Goal: Find specific page/section: Find specific page/section

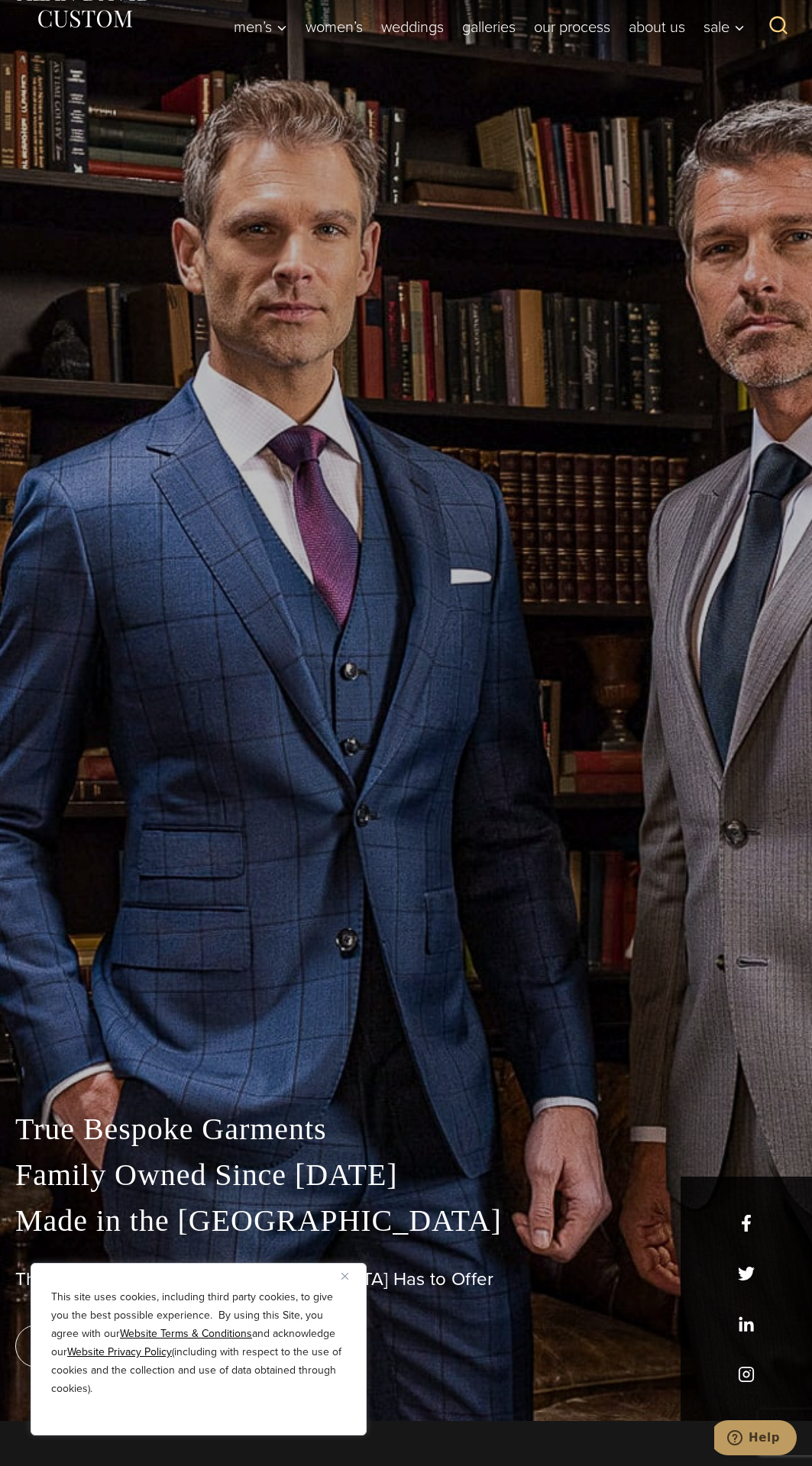
scroll to position [49, 0]
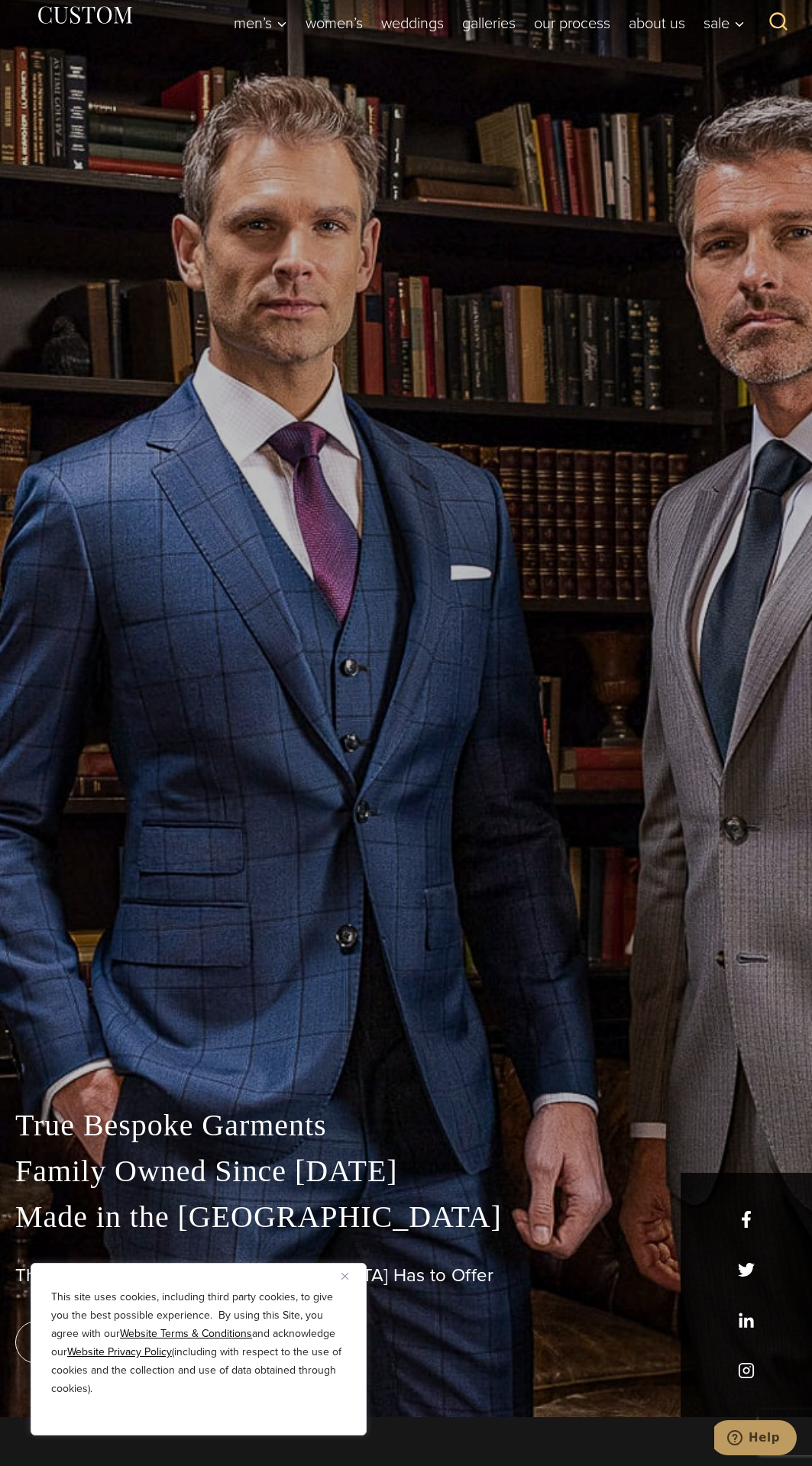
click at [407, 982] on div "True Bespoke Garments Family Owned Since [DATE] Made in [GEOGRAPHIC_DATA] The B…" at bounding box center [406, 684] width 812 height 1466
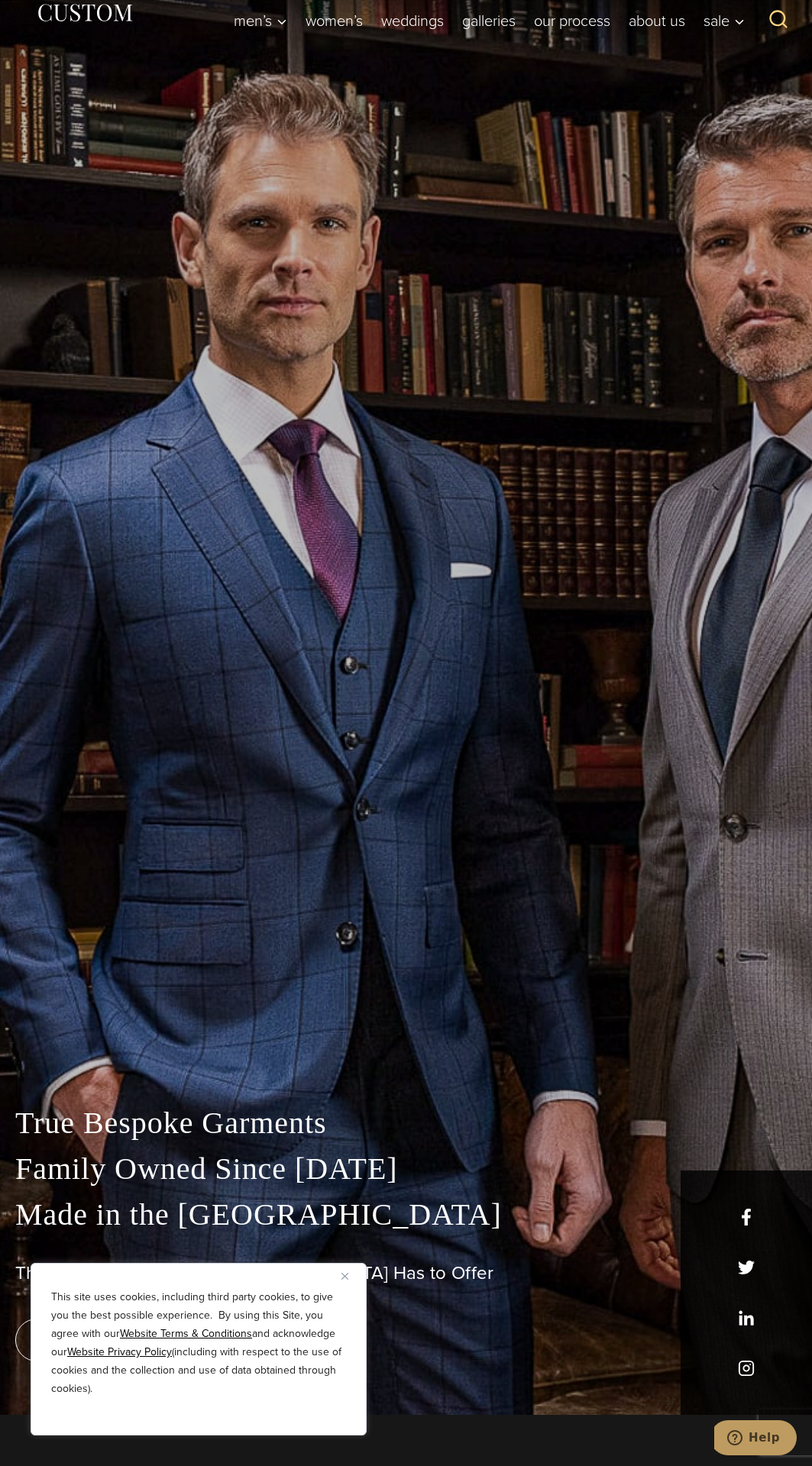
click at [474, 1011] on div "True Bespoke Garments Family Owned Since [DATE] Made in [GEOGRAPHIC_DATA] The B…" at bounding box center [406, 681] width 812 height 1466
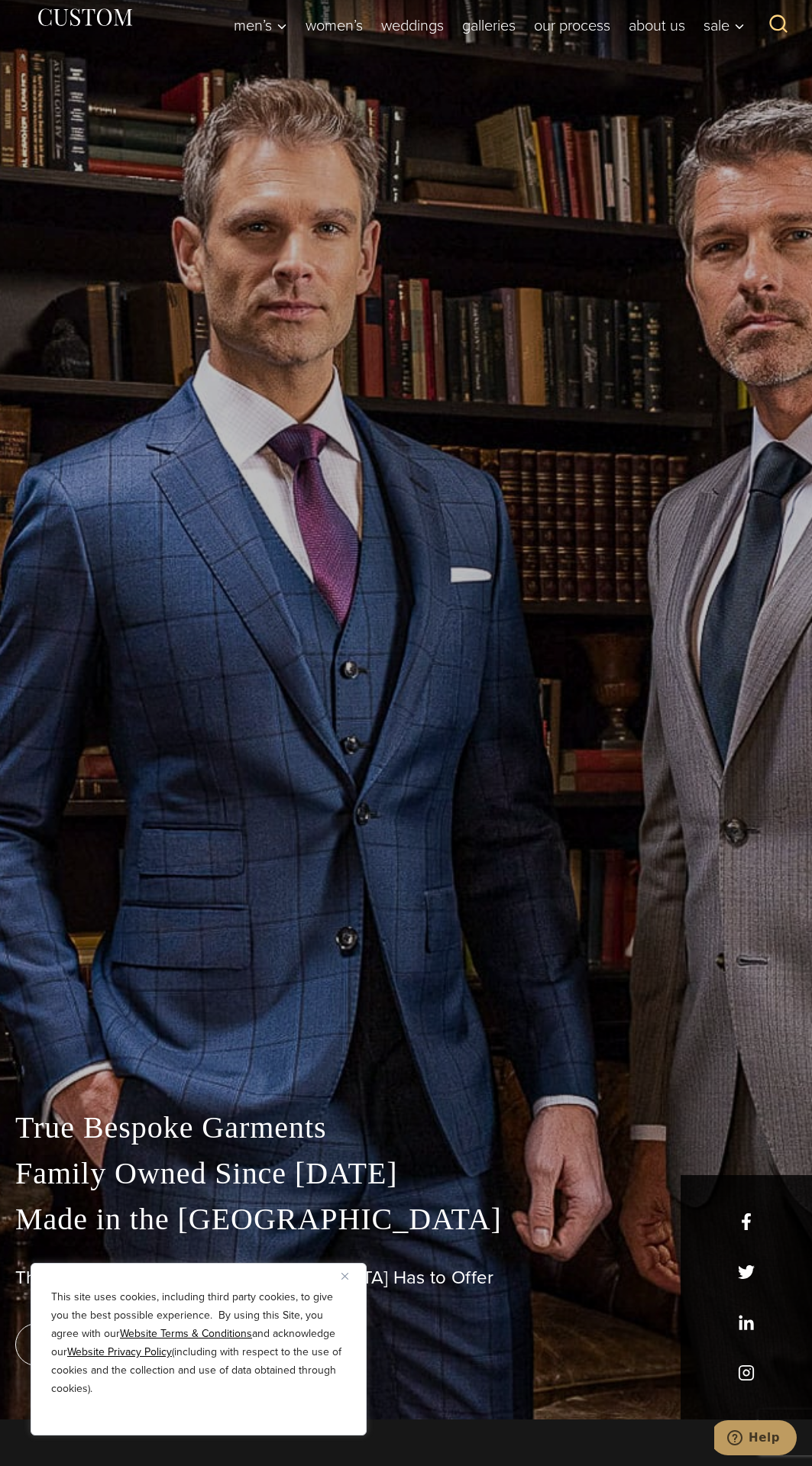
click at [501, 993] on div "True Bespoke Garments Family Owned Since [DATE] Made in [GEOGRAPHIC_DATA] The B…" at bounding box center [406, 686] width 812 height 1466
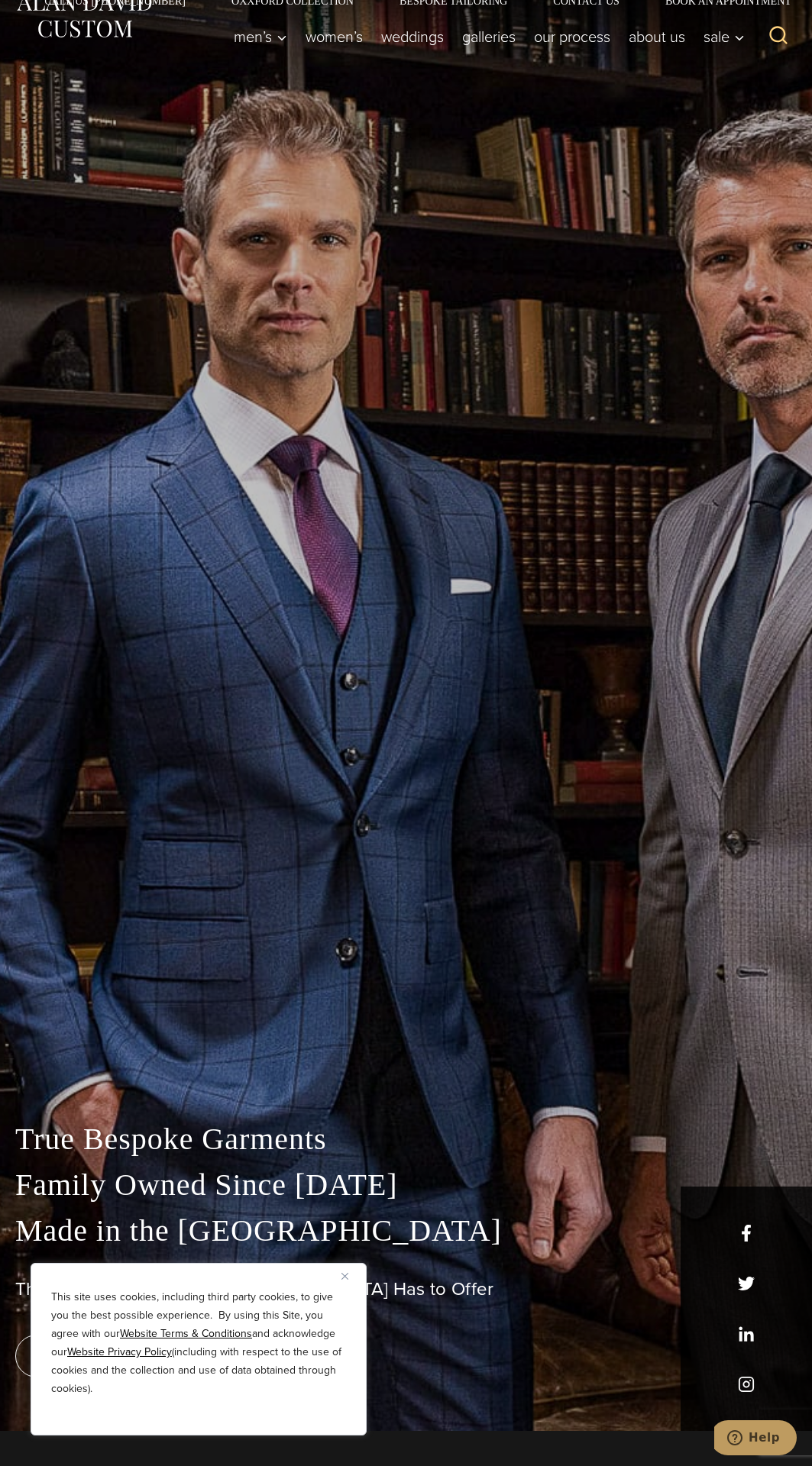
click at [417, 1002] on div "True Bespoke Garments Family Owned Since [DATE] Made in [GEOGRAPHIC_DATA] The B…" at bounding box center [406, 697] width 812 height 1466
click at [441, 1015] on div "True Bespoke Garments Family Owned Since [DATE] Made in [GEOGRAPHIC_DATA] The B…" at bounding box center [406, 697] width 812 height 1466
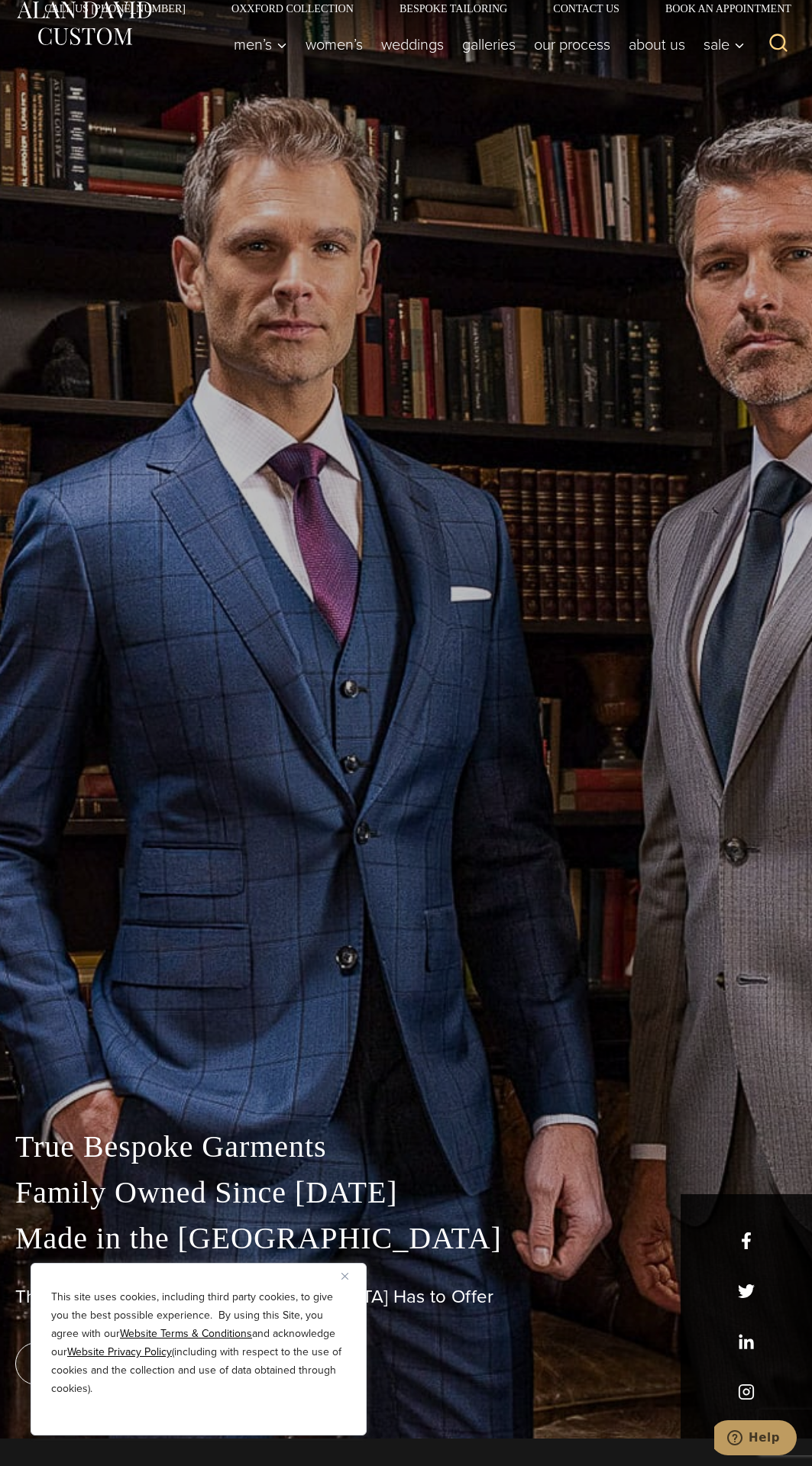
scroll to position [27, 0]
click at [614, 1028] on div "True Bespoke Garments Family Owned Since [DATE] Made in [GEOGRAPHIC_DATA] The B…" at bounding box center [406, 705] width 812 height 1466
click at [466, 1002] on div "True Bespoke Garments Family Owned Since [DATE] Made in [GEOGRAPHIC_DATA] The B…" at bounding box center [406, 705] width 812 height 1466
click at [465, 1012] on div "True Bespoke Garments Family Owned Since [DATE] Made in [GEOGRAPHIC_DATA] The B…" at bounding box center [406, 705] width 812 height 1466
click at [465, 1011] on div "True Bespoke Garments Family Owned Since [DATE] Made in [GEOGRAPHIC_DATA] The B…" at bounding box center [406, 705] width 812 height 1466
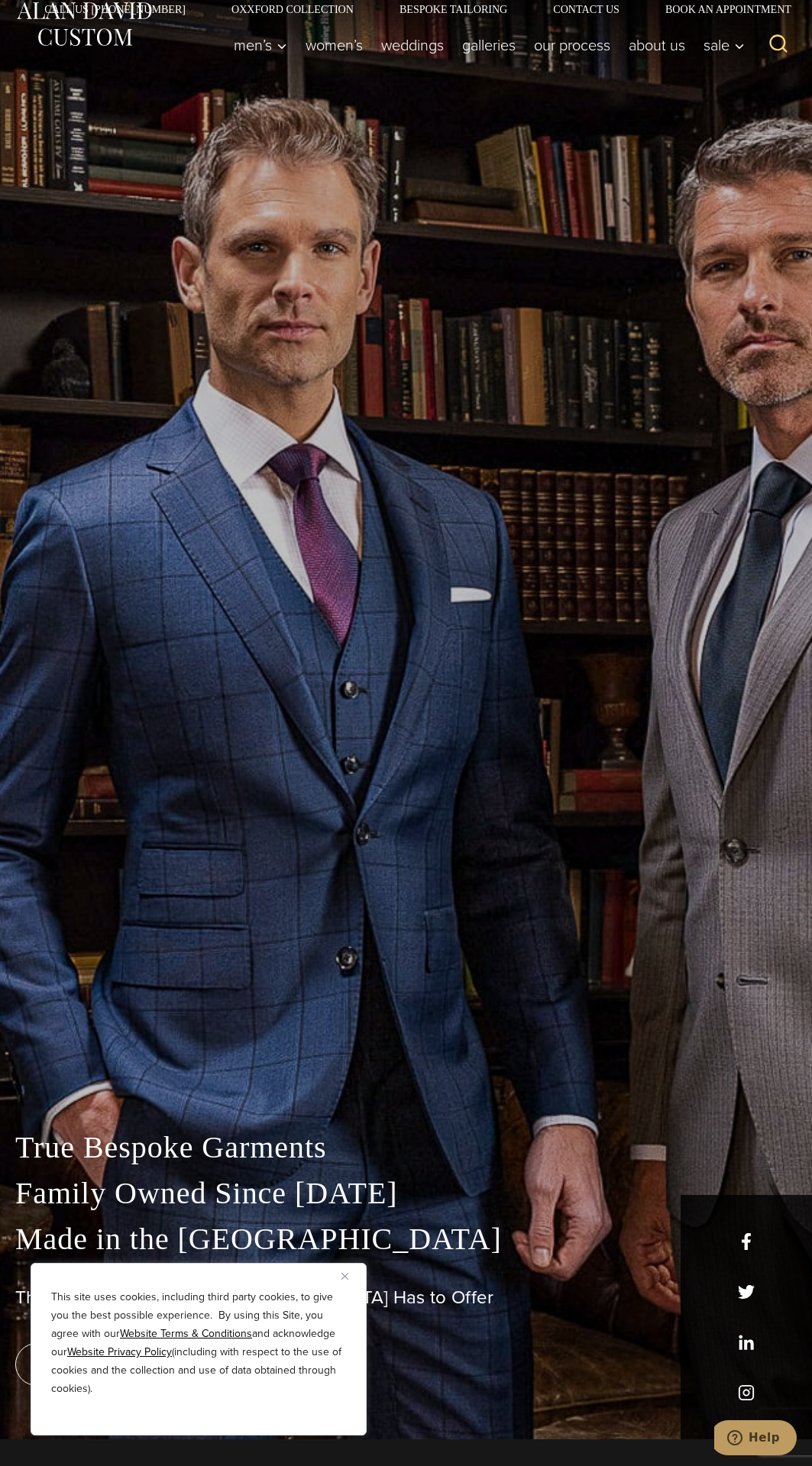
click at [441, 1003] on div "True Bespoke Garments Family Owned Since [DATE] Made in [GEOGRAPHIC_DATA] The B…" at bounding box center [406, 705] width 812 height 1466
click at [473, 1011] on div "True Bespoke Garments Family Owned Since [DATE] Made in [GEOGRAPHIC_DATA] The B…" at bounding box center [406, 705] width 812 height 1466
click at [581, 1005] on div "True Bespoke Garments Family Owned Since [DATE] Made in [GEOGRAPHIC_DATA] The B…" at bounding box center [406, 705] width 812 height 1466
click at [575, 544] on div "True Bespoke Garments Family Owned Since [DATE] Made in [GEOGRAPHIC_DATA] The B…" at bounding box center [406, 705] width 812 height 1466
click at [524, 1027] on div "True Bespoke Garments Family Owned Since [DATE] Made in [GEOGRAPHIC_DATA] The B…" at bounding box center [406, 705] width 812 height 1466
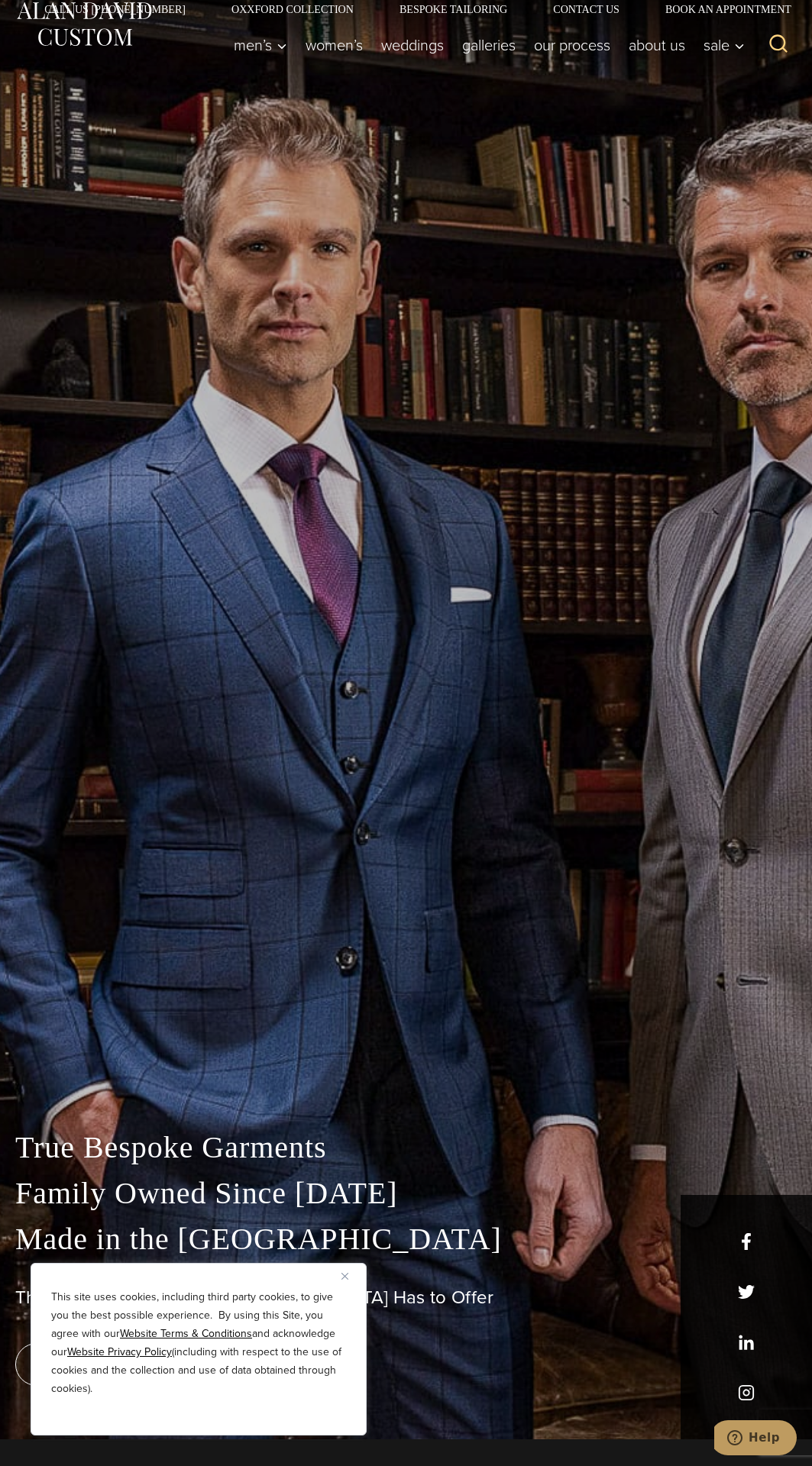
click at [569, 542] on div "True Bespoke Garments Family Owned Since [DATE] Made in [GEOGRAPHIC_DATA] The B…" at bounding box center [406, 705] width 812 height 1466
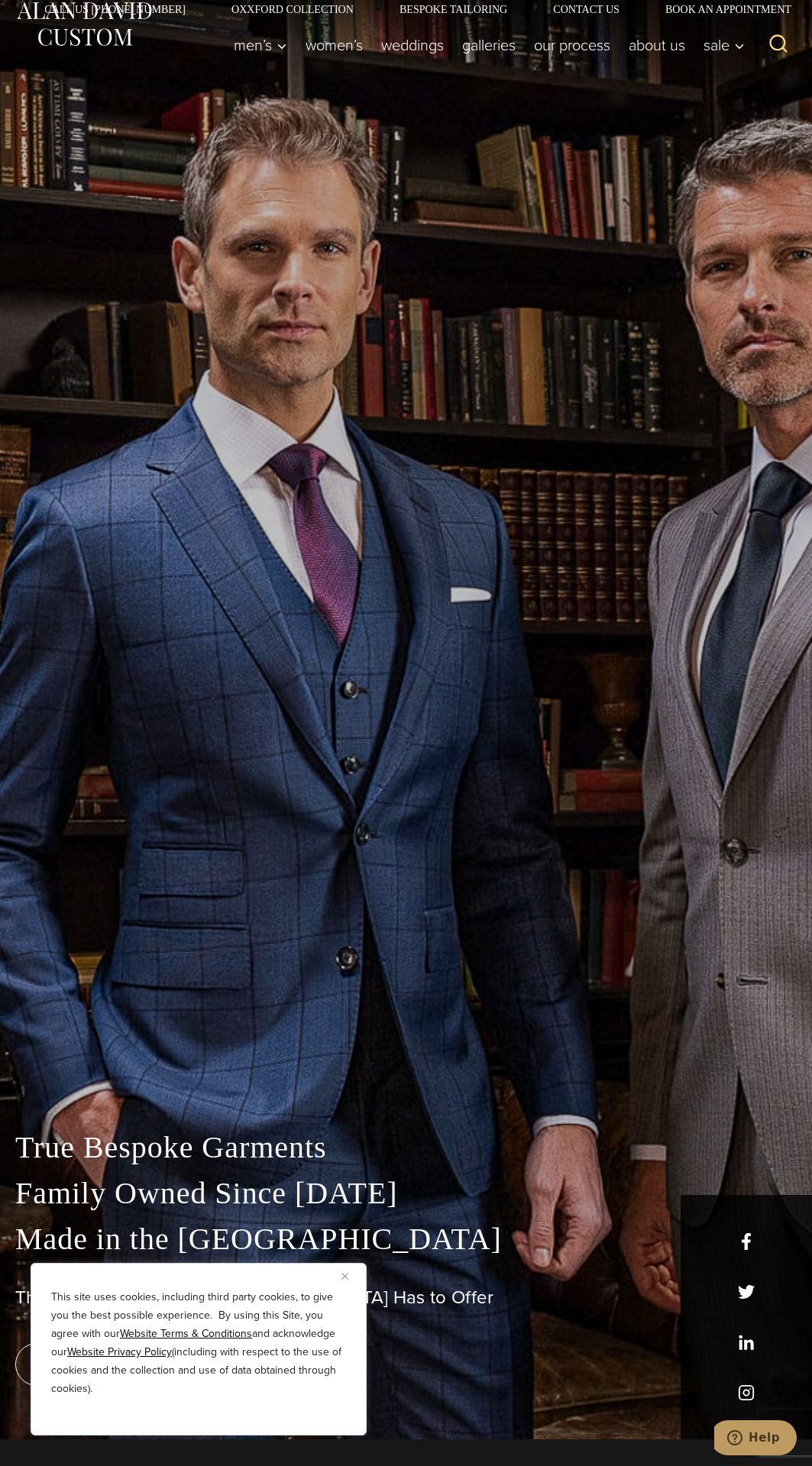
click at [576, 543] on div "True Bespoke Garments Family Owned Since [DATE] Made in [GEOGRAPHIC_DATA] The B…" at bounding box center [406, 705] width 812 height 1466
click at [575, 543] on div "True Bespoke Garments Family Owned Since [DATE] Made in [GEOGRAPHIC_DATA] The B…" at bounding box center [406, 705] width 812 height 1466
click at [579, 543] on div "True Bespoke Garments Family Owned Since [DATE] Made in [GEOGRAPHIC_DATA] The B…" at bounding box center [406, 705] width 812 height 1466
click at [523, 1016] on div "True Bespoke Garments Family Owned Since [DATE] Made in [GEOGRAPHIC_DATA] The B…" at bounding box center [406, 705] width 812 height 1466
click at [570, 1006] on div "True Bespoke Garments Family Owned Since [DATE] Made in [GEOGRAPHIC_DATA] The B…" at bounding box center [406, 705] width 812 height 1466
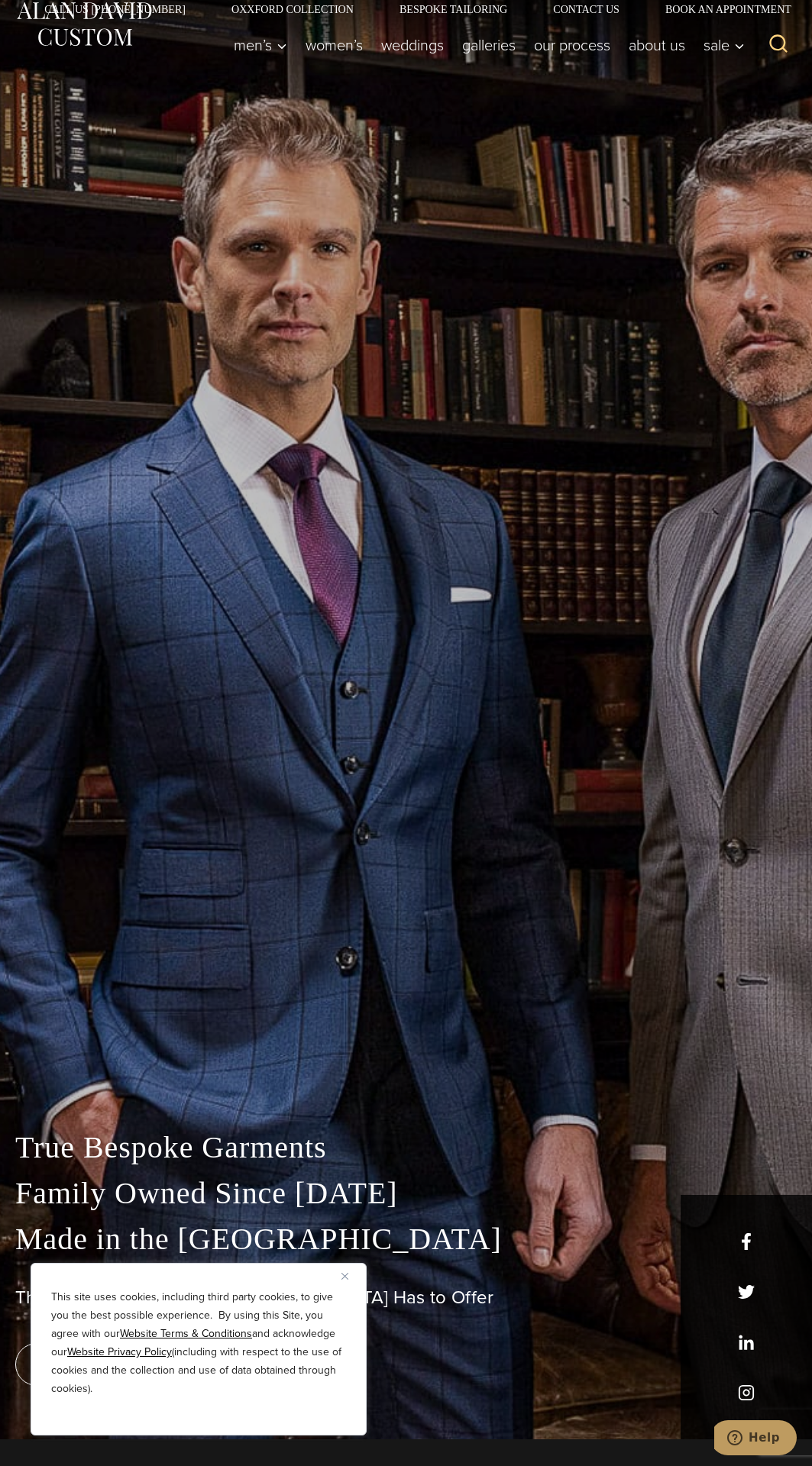
click at [534, 1021] on div "True Bespoke Garments Family Owned Since [DATE] Made in [GEOGRAPHIC_DATA] The B…" at bounding box center [406, 705] width 812 height 1466
click at [531, 1021] on div "True Bespoke Garments Family Owned Since [DATE] Made in [GEOGRAPHIC_DATA] The B…" at bounding box center [406, 705] width 812 height 1466
click at [523, 1021] on div "True Bespoke Garments Family Owned Since [DATE] Made in [GEOGRAPHIC_DATA] The B…" at bounding box center [406, 705] width 812 height 1466
click at [527, 1021] on div "True Bespoke Garments Family Owned Since [DATE] Made in [GEOGRAPHIC_DATA] The B…" at bounding box center [406, 705] width 812 height 1466
click at [523, 1028] on div "True Bespoke Garments Family Owned Since [DATE] Made in [GEOGRAPHIC_DATA] The B…" at bounding box center [406, 705] width 812 height 1466
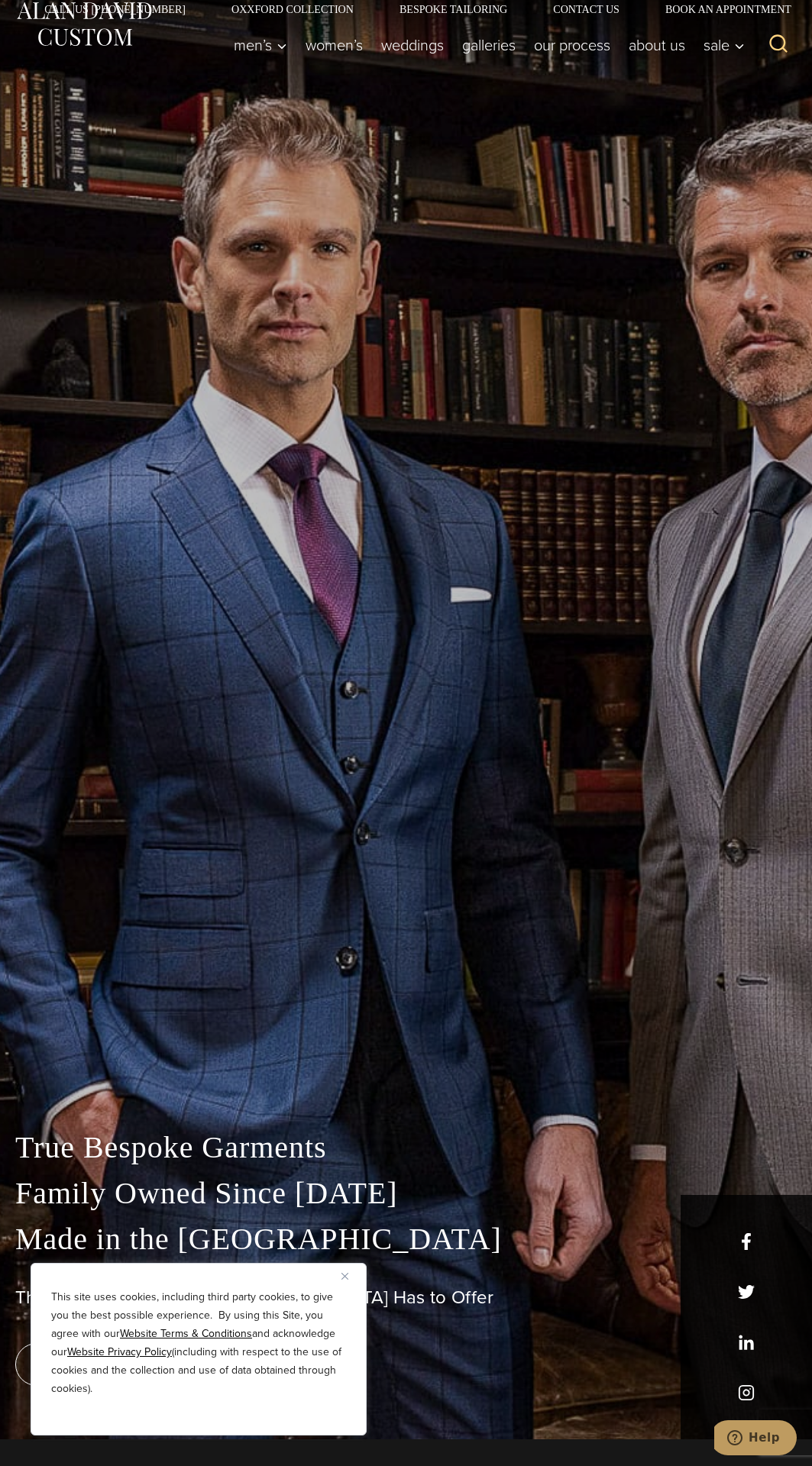
click at [581, 1009] on div "True Bespoke Garments Family Owned Since [DATE] Made in [GEOGRAPHIC_DATA] The B…" at bounding box center [406, 705] width 812 height 1466
click at [581, 1011] on div "True Bespoke Garments Family Owned Since [DATE] Made in [GEOGRAPHIC_DATA] The B…" at bounding box center [406, 705] width 812 height 1466
click at [577, 543] on div "True Bespoke Garments Family Owned Since [DATE] Made in [GEOGRAPHIC_DATA] The B…" at bounding box center [406, 705] width 812 height 1466
click at [523, 1027] on div "True Bespoke Garments Family Owned Since [DATE] Made in [GEOGRAPHIC_DATA] The B…" at bounding box center [406, 705] width 812 height 1466
click at [527, 1027] on div "True Bespoke Garments Family Owned Since [DATE] Made in [GEOGRAPHIC_DATA] The B…" at bounding box center [406, 705] width 812 height 1466
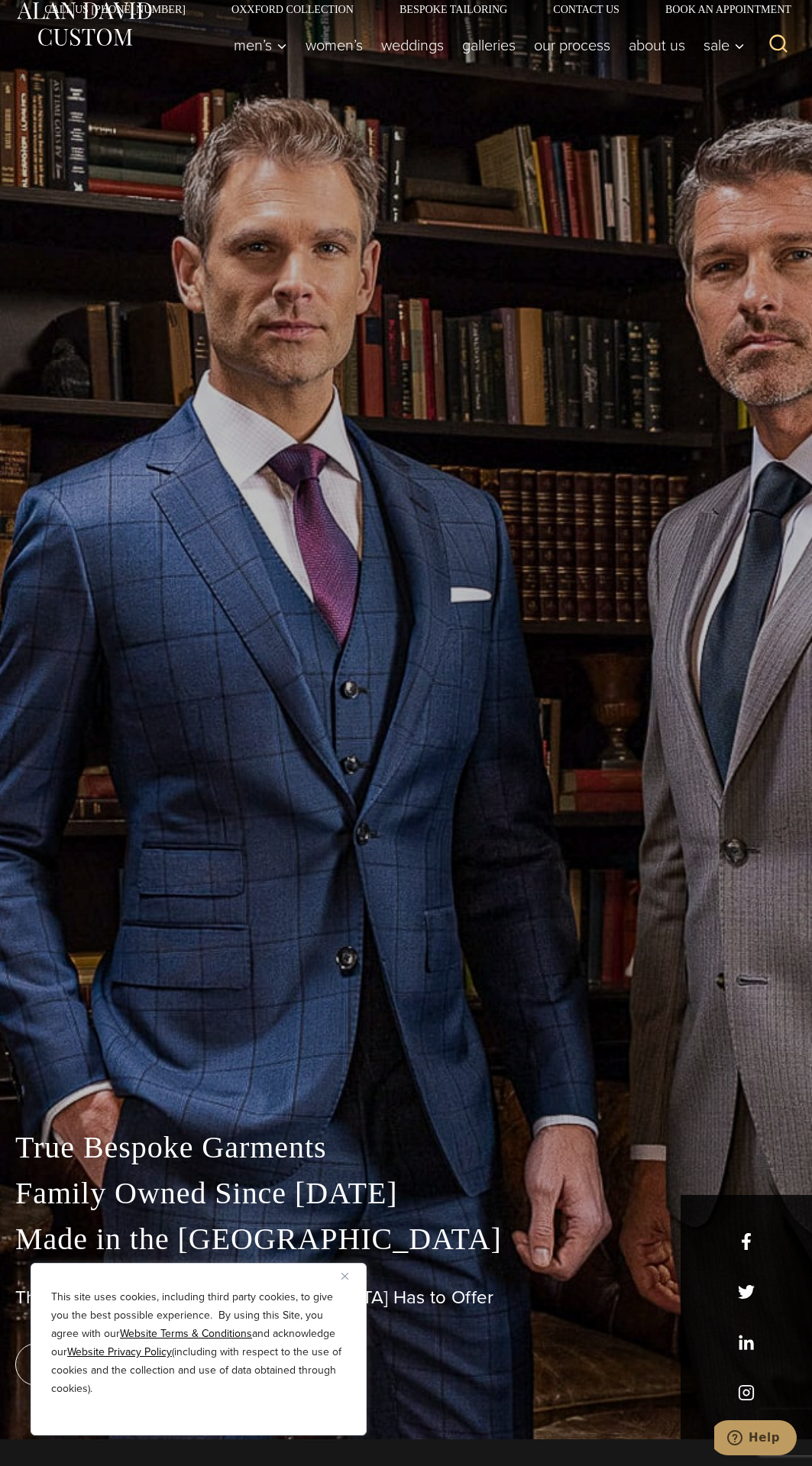
click at [528, 1027] on div "True Bespoke Garments Family Owned Since [DATE] Made in [GEOGRAPHIC_DATA] The B…" at bounding box center [406, 705] width 812 height 1466
click at [519, 1027] on div "True Bespoke Garments Family Owned Since [DATE] Made in [GEOGRAPHIC_DATA] The B…" at bounding box center [406, 705] width 812 height 1466
click at [527, 1027] on div "True Bespoke Garments Family Owned Since [DATE] Made in [GEOGRAPHIC_DATA] The B…" at bounding box center [406, 705] width 812 height 1466
click at [524, 1027] on div "True Bespoke Garments Family Owned Since [DATE] Made in [GEOGRAPHIC_DATA] The B…" at bounding box center [406, 705] width 812 height 1466
click at [523, 1028] on div "True Bespoke Garments Family Owned Since [DATE] Made in [GEOGRAPHIC_DATA] The B…" at bounding box center [406, 705] width 812 height 1466
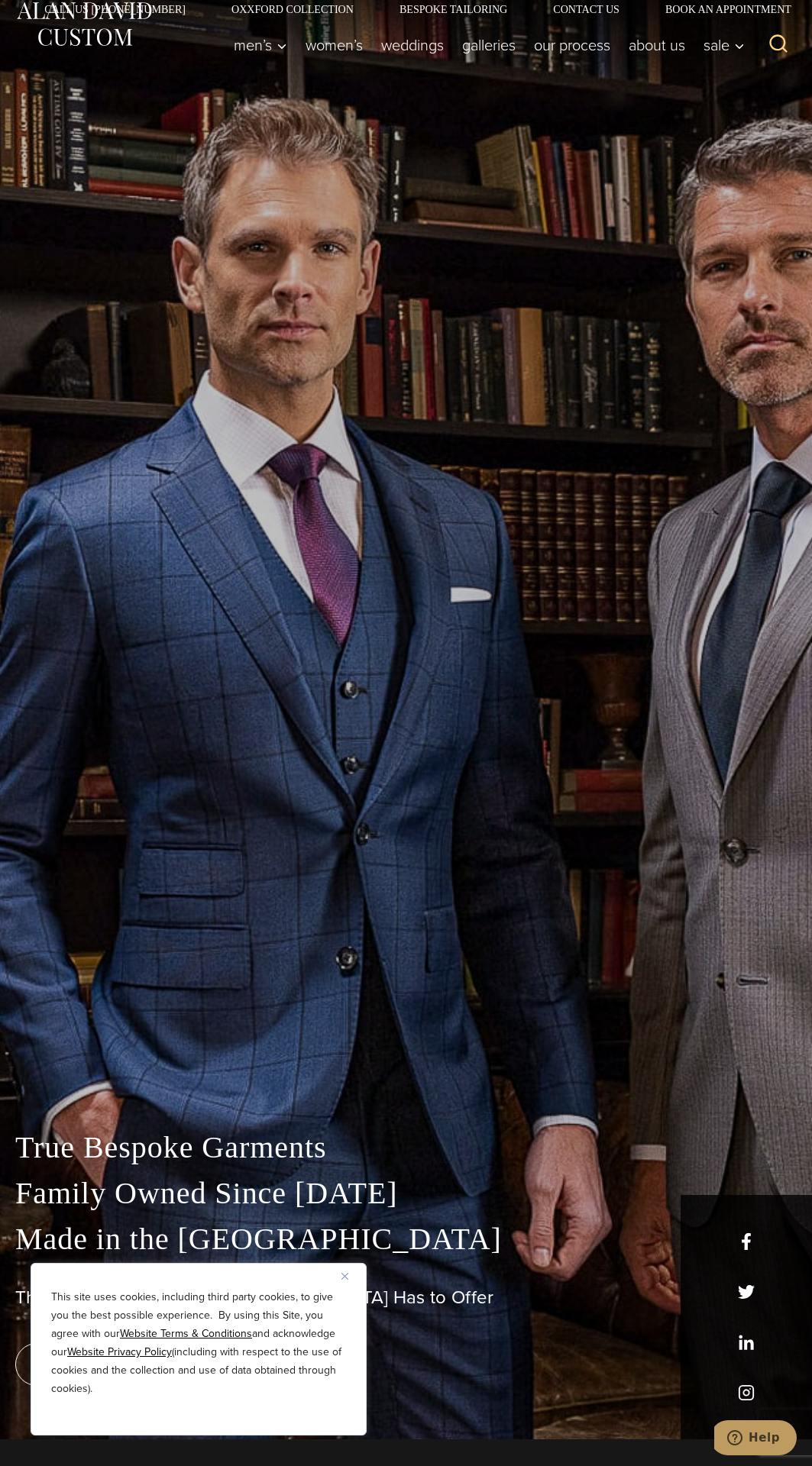
click at [525, 1028] on div "True Bespoke Garments Family Owned Since [DATE] Made in [GEOGRAPHIC_DATA] The B…" at bounding box center [406, 705] width 812 height 1466
click at [527, 1028] on div "True Bespoke Garments Family Owned Since [DATE] Made in [GEOGRAPHIC_DATA] The B…" at bounding box center [406, 705] width 812 height 1466
click at [524, 1027] on div "True Bespoke Garments Family Owned Since [DATE] Made in [GEOGRAPHIC_DATA] The B…" at bounding box center [406, 705] width 812 height 1466
click at [523, 1027] on div "True Bespoke Garments Family Owned Since [DATE] Made in [GEOGRAPHIC_DATA] The B…" at bounding box center [406, 705] width 812 height 1466
click at [526, 1027] on div "True Bespoke Garments Family Owned Since [DATE] Made in [GEOGRAPHIC_DATA] The B…" at bounding box center [406, 705] width 812 height 1466
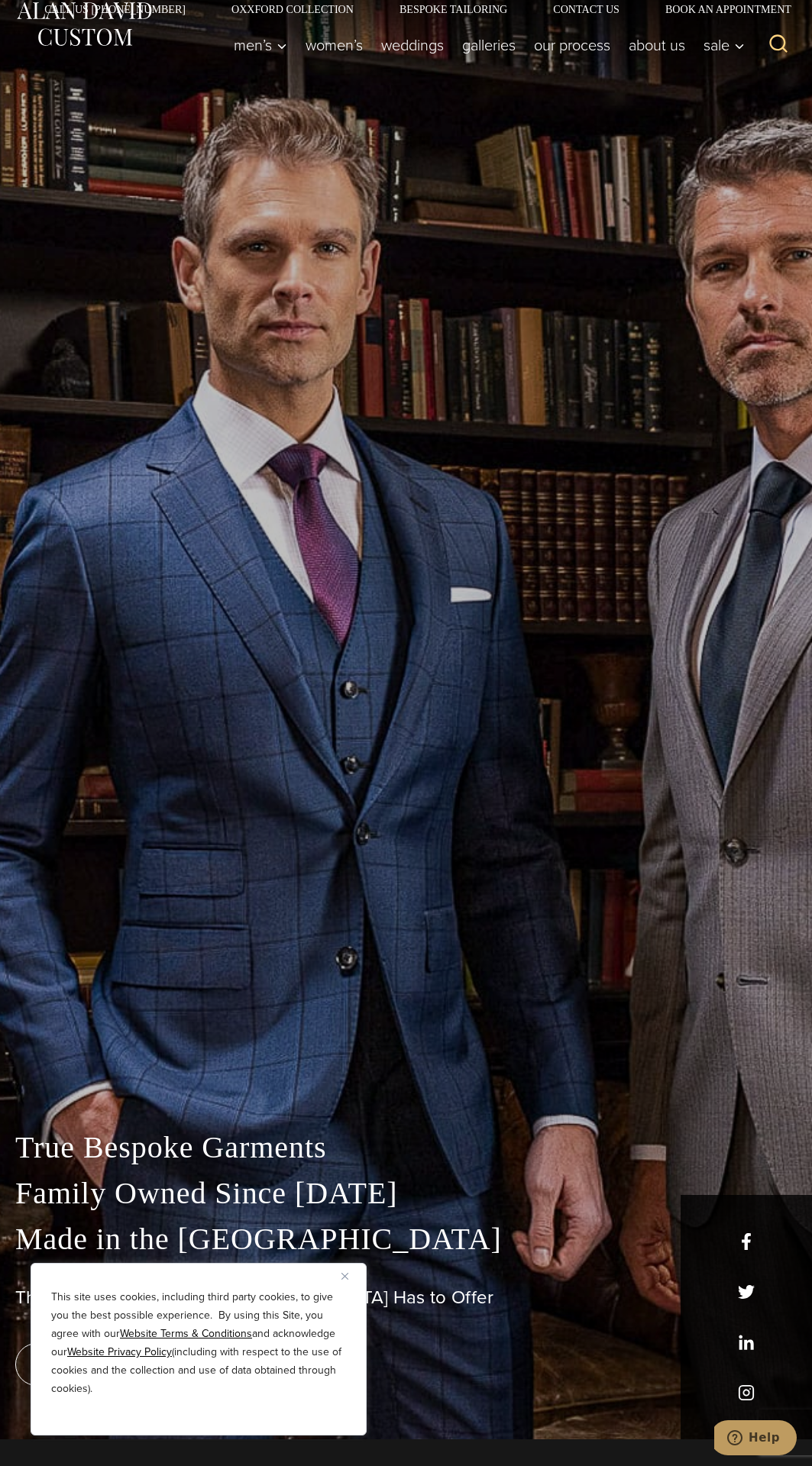
click at [523, 1028] on div "True Bespoke Garments Family Owned Since [DATE] Made in [GEOGRAPHIC_DATA] The B…" at bounding box center [406, 705] width 812 height 1466
click at [522, 1028] on div "True Bespoke Garments Family Owned Since [DATE] Made in [GEOGRAPHIC_DATA] The B…" at bounding box center [406, 705] width 812 height 1466
click at [568, 1011] on div "True Bespoke Garments Family Owned Since [DATE] Made in [GEOGRAPHIC_DATA] The B…" at bounding box center [406, 705] width 812 height 1466
click at [523, 1027] on div "True Bespoke Garments Family Owned Since [DATE] Made in [GEOGRAPHIC_DATA] The B…" at bounding box center [406, 705] width 812 height 1466
click at [568, 1010] on div "True Bespoke Garments Family Owned Since [DATE] Made in [GEOGRAPHIC_DATA] The B…" at bounding box center [406, 705] width 812 height 1466
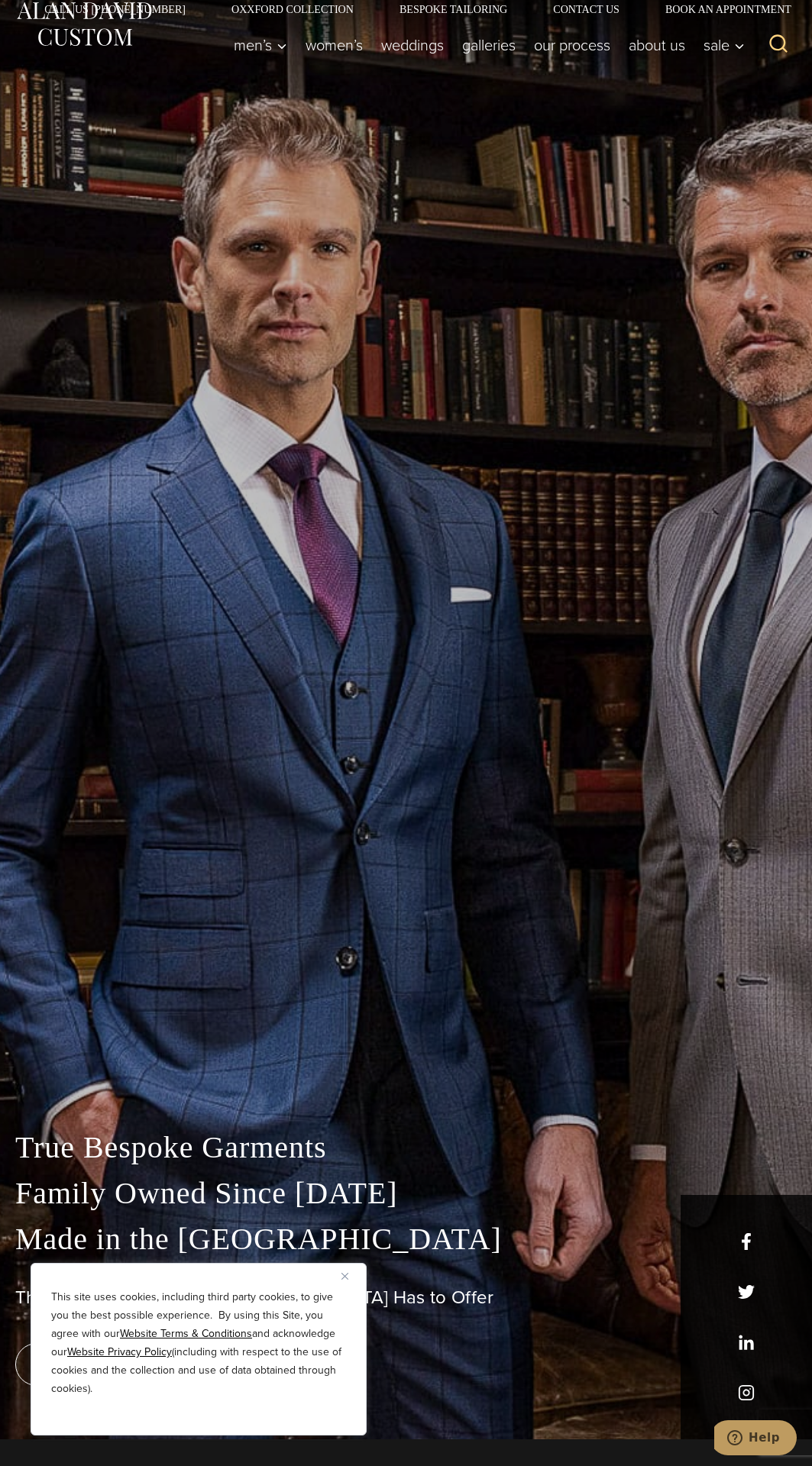
click at [613, 969] on div "True Bespoke Garments Family Owned Since [DATE] Made in [GEOGRAPHIC_DATA] The B…" at bounding box center [406, 705] width 812 height 1466
click at [525, 1026] on div "True Bespoke Garments Family Owned Since [DATE] Made in [GEOGRAPHIC_DATA] The B…" at bounding box center [406, 705] width 812 height 1466
click at [526, 1026] on div "True Bespoke Garments Family Owned Since [DATE] Made in [GEOGRAPHIC_DATA] The B…" at bounding box center [406, 705] width 812 height 1466
click at [525, 1026] on div "True Bespoke Garments Family Owned Since [DATE] Made in [GEOGRAPHIC_DATA] The B…" at bounding box center [406, 705] width 812 height 1466
click at [527, 1024] on div "True Bespoke Garments Family Owned Since [DATE] Made in [GEOGRAPHIC_DATA] The B…" at bounding box center [406, 705] width 812 height 1466
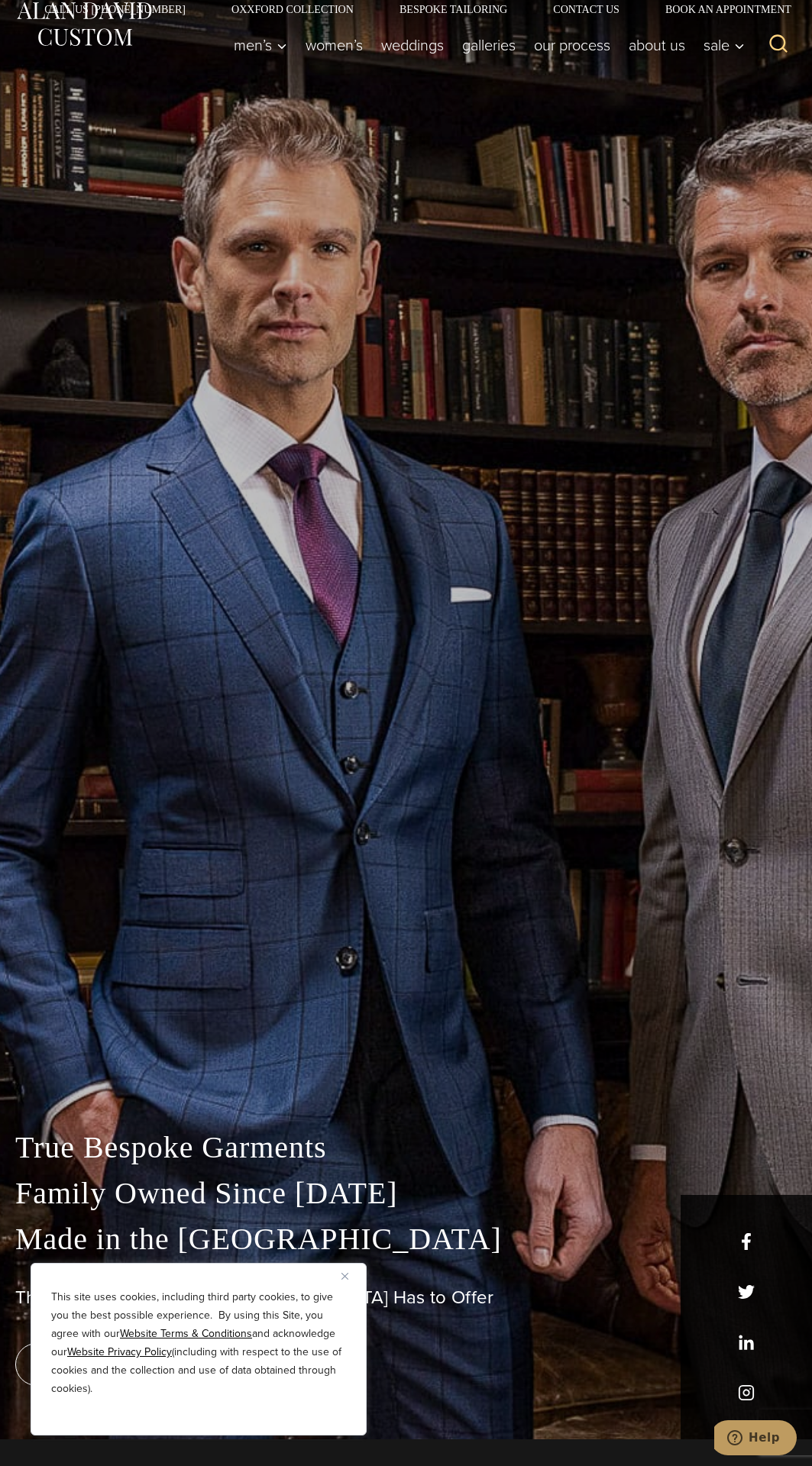
click at [526, 1024] on div "True Bespoke Garments Family Owned Since [DATE] Made in [GEOGRAPHIC_DATA] The B…" at bounding box center [406, 705] width 812 height 1466
click at [525, 1020] on div "True Bespoke Garments Family Owned Since [DATE] Made in [GEOGRAPHIC_DATA] The B…" at bounding box center [406, 705] width 812 height 1466
click at [525, 1023] on div "True Bespoke Garments Family Owned Since [DATE] Made in [GEOGRAPHIC_DATA] The B…" at bounding box center [406, 705] width 812 height 1466
click at [525, 1022] on div "True Bespoke Garments Family Owned Since [DATE] Made in [GEOGRAPHIC_DATA] The B…" at bounding box center [406, 705] width 812 height 1466
click at [526, 1022] on div "True Bespoke Garments Family Owned Since [DATE] Made in [GEOGRAPHIC_DATA] The B…" at bounding box center [406, 705] width 812 height 1466
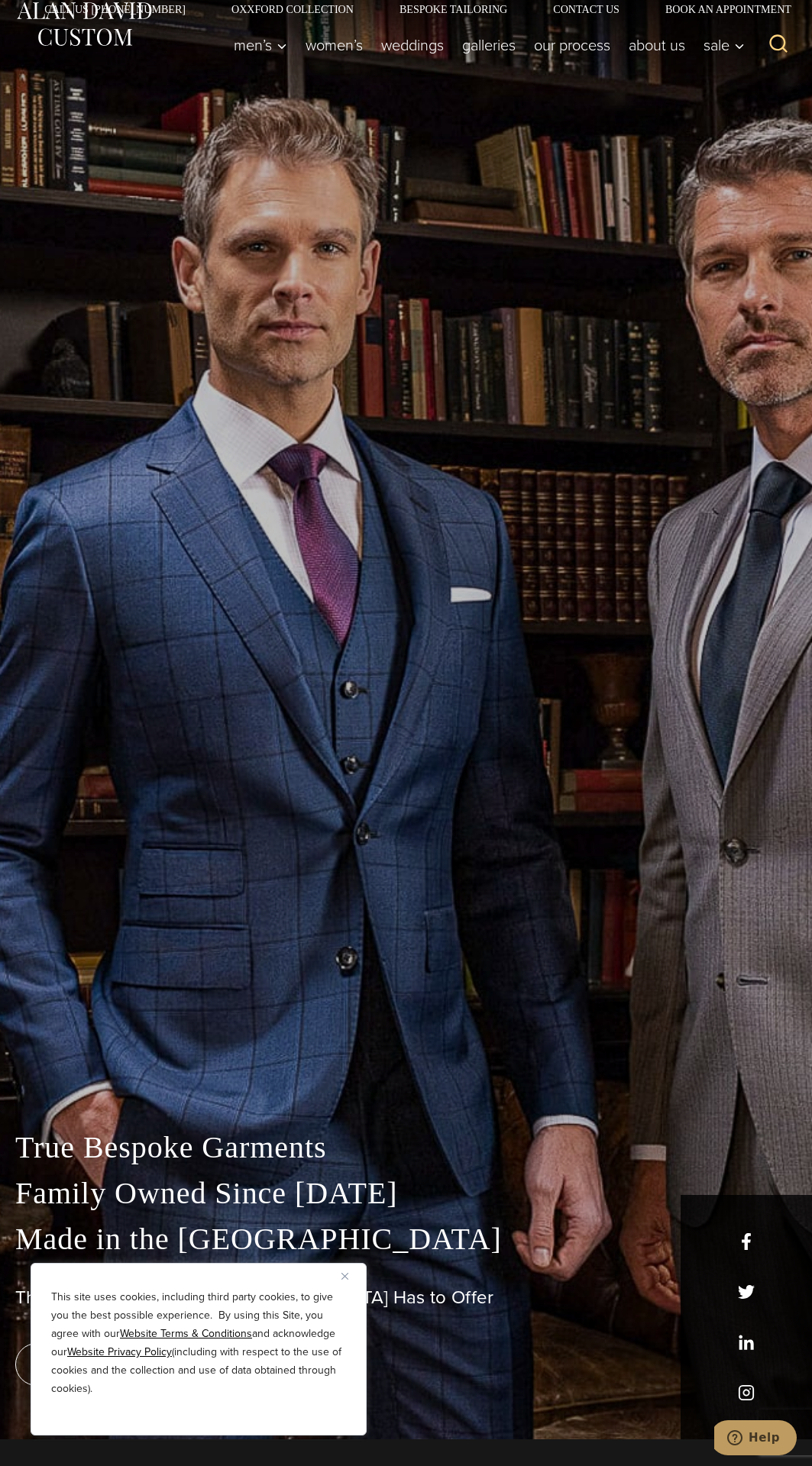
click at [525, 1023] on div "True Bespoke Garments Family Owned Since [DATE] Made in [GEOGRAPHIC_DATA] The B…" at bounding box center [406, 705] width 812 height 1466
click at [527, 1023] on div "True Bespoke Garments Family Owned Since [DATE] Made in [GEOGRAPHIC_DATA] The B…" at bounding box center [406, 705] width 812 height 1466
click at [526, 1023] on div "True Bespoke Garments Family Owned Since [DATE] Made in [GEOGRAPHIC_DATA] The B…" at bounding box center [406, 705] width 812 height 1466
click at [591, 543] on div "True Bespoke Garments Family Owned Since [DATE] Made in [GEOGRAPHIC_DATA] The B…" at bounding box center [406, 705] width 812 height 1466
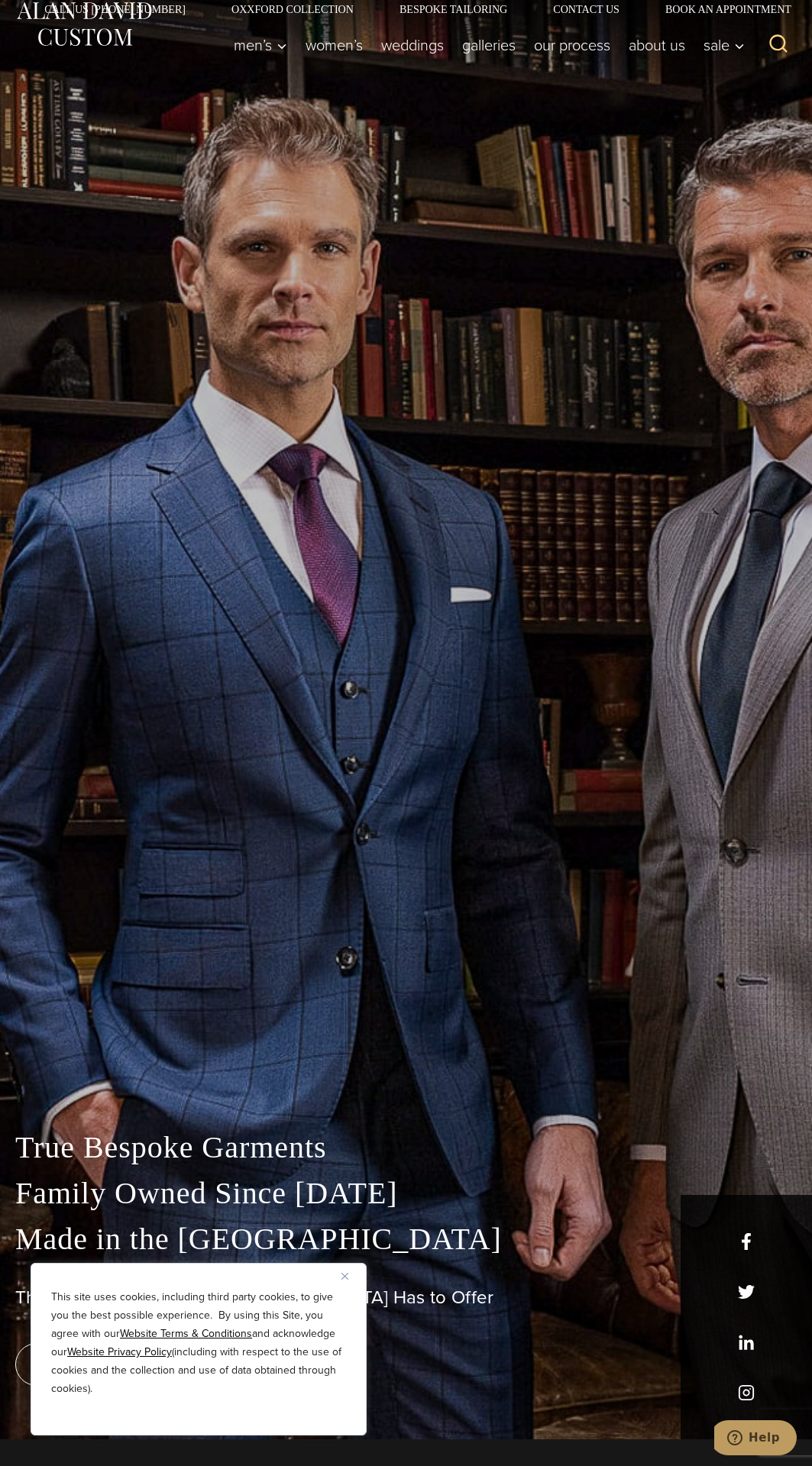
click at [593, 543] on div "True Bespoke Garments Family Owned Since [DATE] Made in [GEOGRAPHIC_DATA] The B…" at bounding box center [406, 705] width 812 height 1466
click at [588, 542] on div "True Bespoke Garments Family Owned Since [DATE] Made in [GEOGRAPHIC_DATA] The B…" at bounding box center [406, 705] width 812 height 1466
click at [522, 1023] on div "True Bespoke Garments Family Owned Since [DATE] Made in [GEOGRAPHIC_DATA] The B…" at bounding box center [406, 705] width 812 height 1466
click at [523, 1021] on div "True Bespoke Garments Family Owned Since [DATE] Made in [GEOGRAPHIC_DATA] The B…" at bounding box center [406, 705] width 812 height 1466
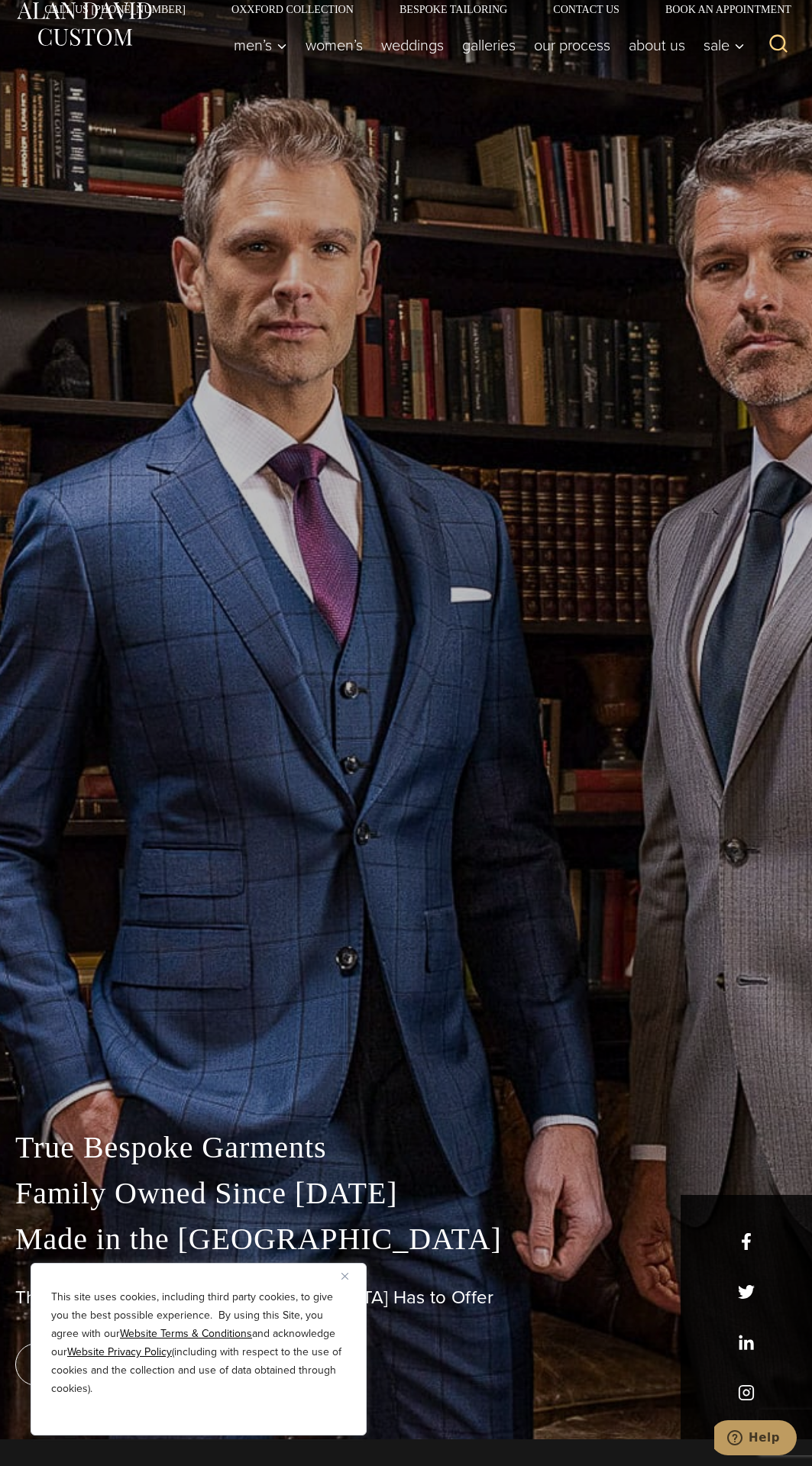
click at [581, 1003] on div "True Bespoke Garments Family Owned Since [DATE] Made in [GEOGRAPHIC_DATA] The B…" at bounding box center [406, 705] width 812 height 1466
click at [579, 1005] on div "True Bespoke Garments Family Owned Since [DATE] Made in [GEOGRAPHIC_DATA] The B…" at bounding box center [406, 705] width 812 height 1466
click at [578, 1005] on div "True Bespoke Garments Family Owned Since [DATE] Made in [GEOGRAPHIC_DATA] The B…" at bounding box center [406, 705] width 812 height 1466
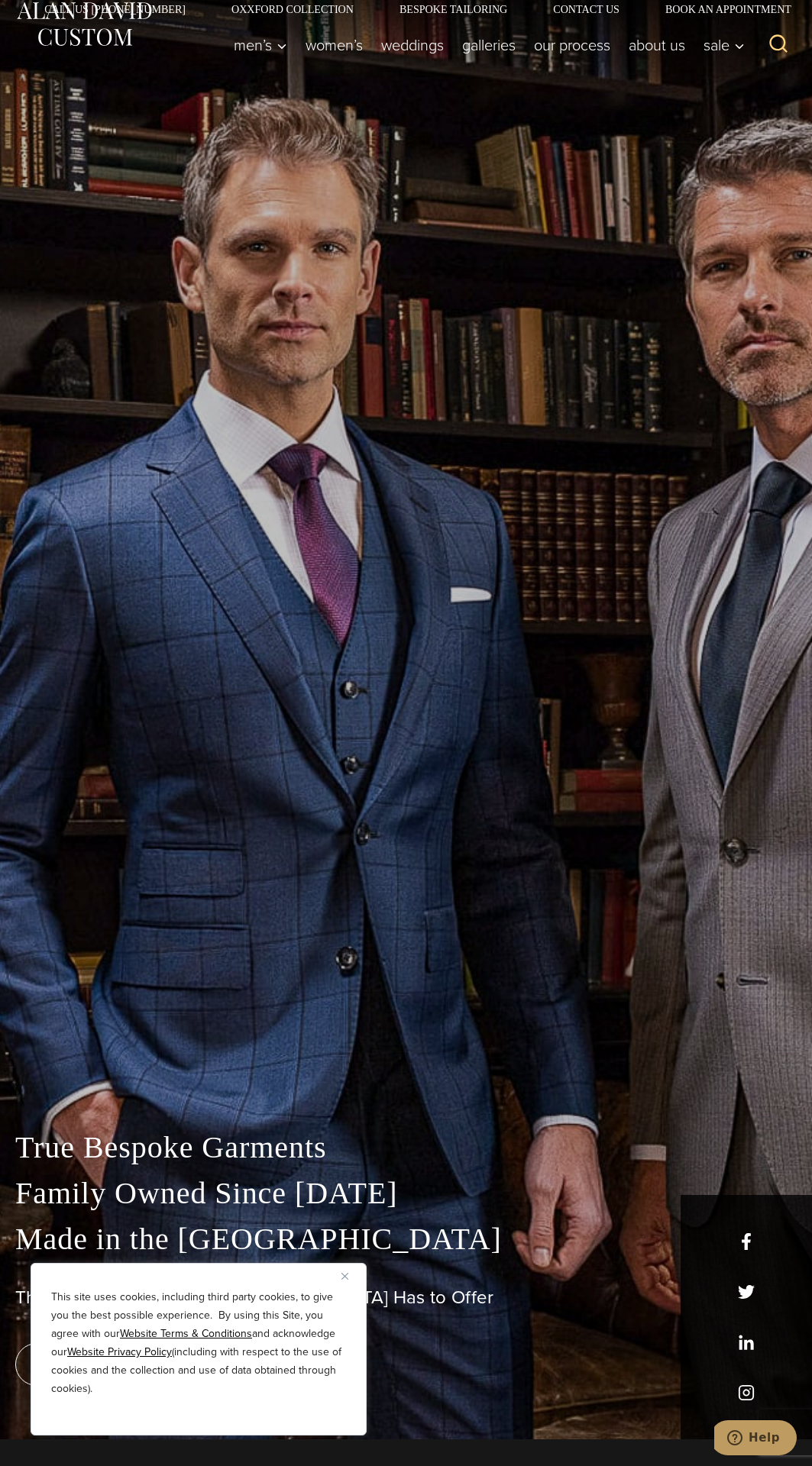
click at [583, 1005] on div "True Bespoke Garments Family Owned Since [DATE] Made in [GEOGRAPHIC_DATA] The B…" at bounding box center [406, 705] width 812 height 1466
click at [547, 1002] on div "True Bespoke Garments Family Owned Since [DATE] Made in [GEOGRAPHIC_DATA] The B…" at bounding box center [406, 705] width 812 height 1466
click at [546, 1001] on div "True Bespoke Garments Family Owned Since [DATE] Made in [GEOGRAPHIC_DATA] The B…" at bounding box center [406, 705] width 812 height 1466
click at [537, 1007] on div "True Bespoke Garments Family Owned Since [DATE] Made in [GEOGRAPHIC_DATA] The B…" at bounding box center [406, 705] width 812 height 1466
click at [578, 965] on div "True Bespoke Garments Family Owned Since [DATE] Made in [GEOGRAPHIC_DATA] The B…" at bounding box center [406, 705] width 812 height 1466
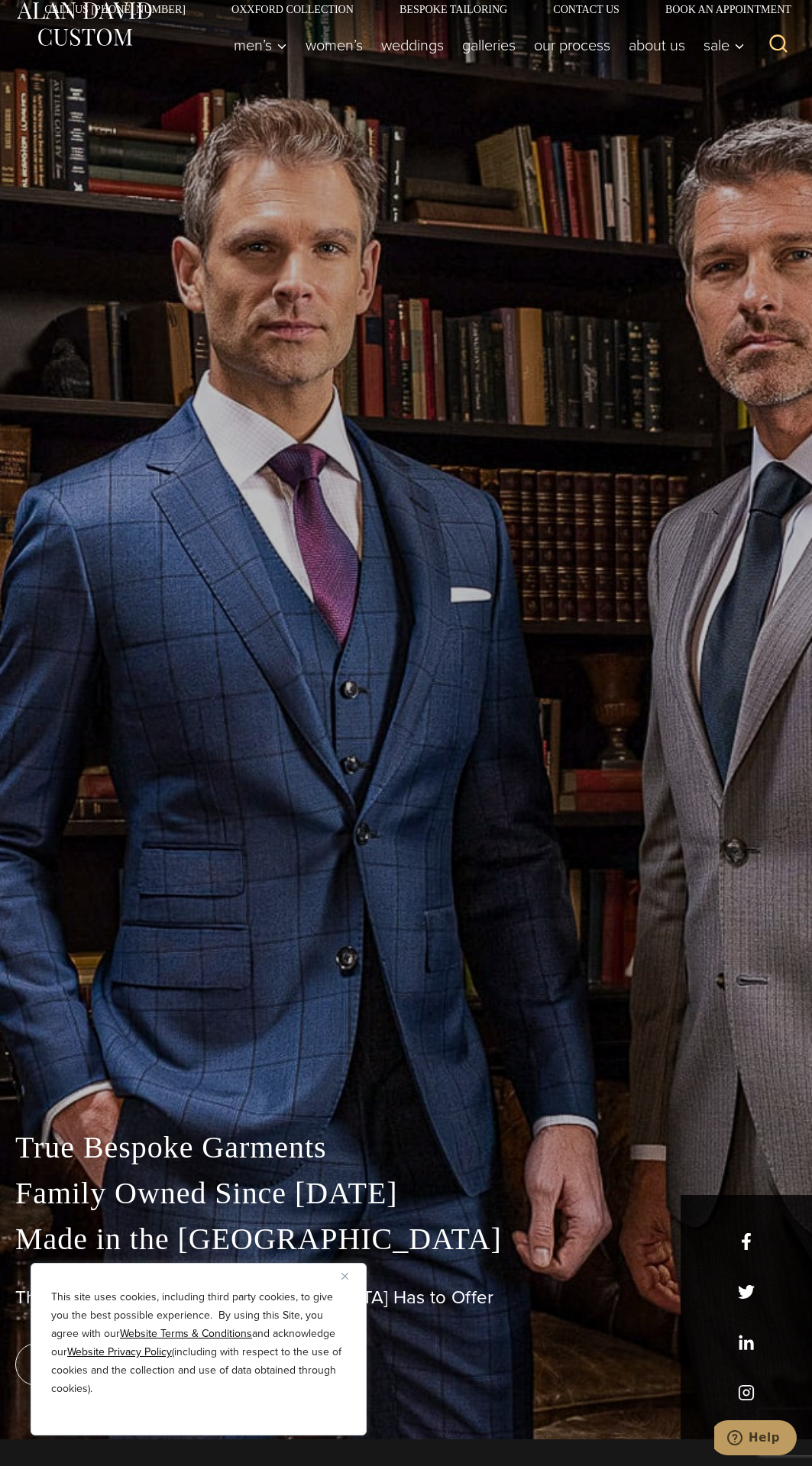
click at [578, 965] on div "True Bespoke Garments Family Owned Since [DATE] Made in [GEOGRAPHIC_DATA] The B…" at bounding box center [406, 705] width 812 height 1466
click at [577, 965] on div "True Bespoke Garments Family Owned Since [DATE] Made in [GEOGRAPHIC_DATA] The B…" at bounding box center [406, 705] width 812 height 1466
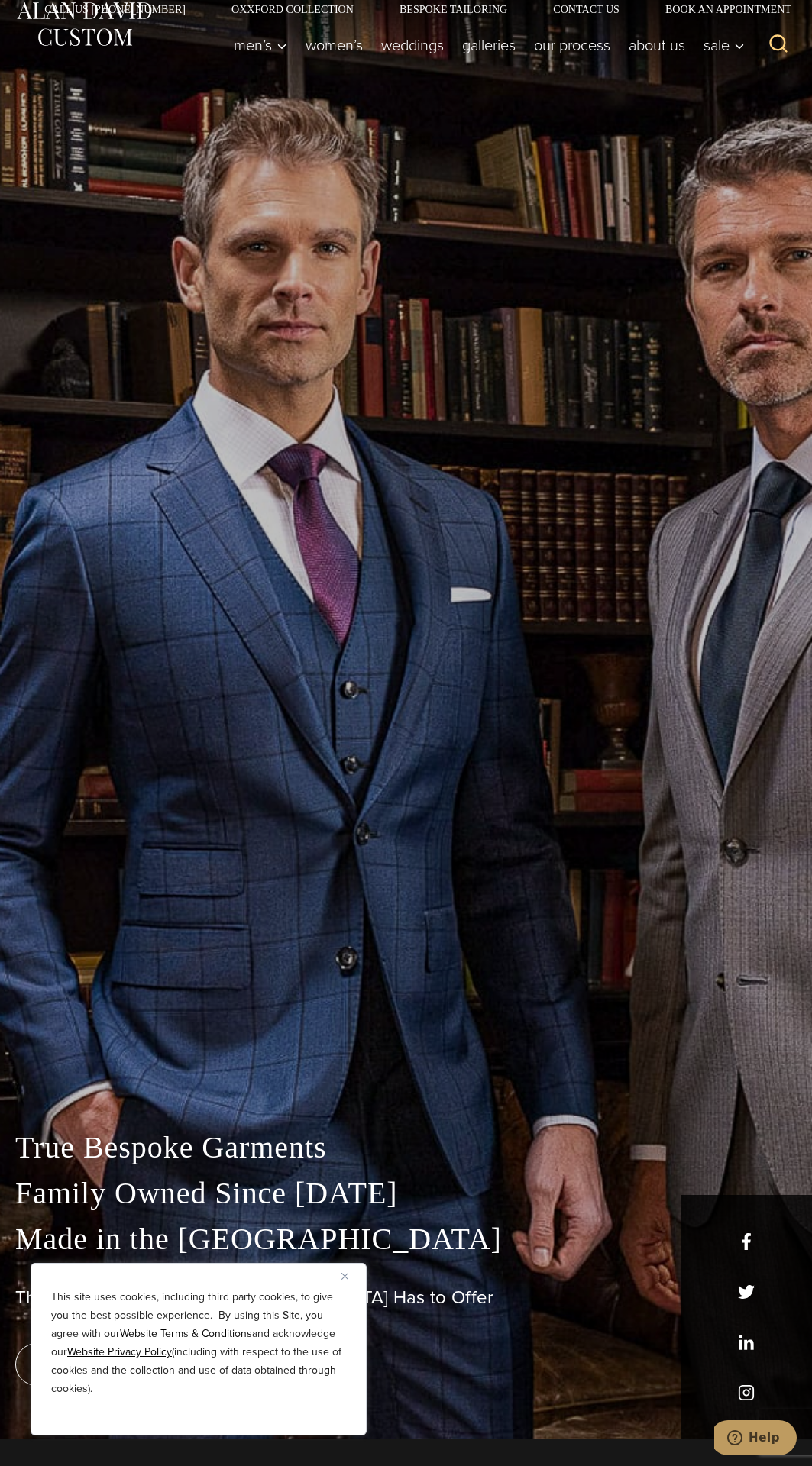
click at [536, 1005] on div "True Bespoke Garments Family Owned Since [DATE] Made in [GEOGRAPHIC_DATA] The B…" at bounding box center [406, 705] width 812 height 1466
click at [538, 1004] on div "True Bespoke Garments Family Owned Since [DATE] Made in [GEOGRAPHIC_DATA] The B…" at bounding box center [406, 705] width 812 height 1466
click at [543, 1019] on div "True Bespoke Garments Family Owned Since [DATE] Made in [GEOGRAPHIC_DATA] The B…" at bounding box center [406, 705] width 812 height 1466
click at [531, 1022] on div "True Bespoke Garments Family Owned Since [DATE] Made in [GEOGRAPHIC_DATA] The B…" at bounding box center [406, 705] width 812 height 1466
click at [531, 1021] on div "True Bespoke Garments Family Owned Since [DATE] Made in [GEOGRAPHIC_DATA] The B…" at bounding box center [406, 705] width 812 height 1466
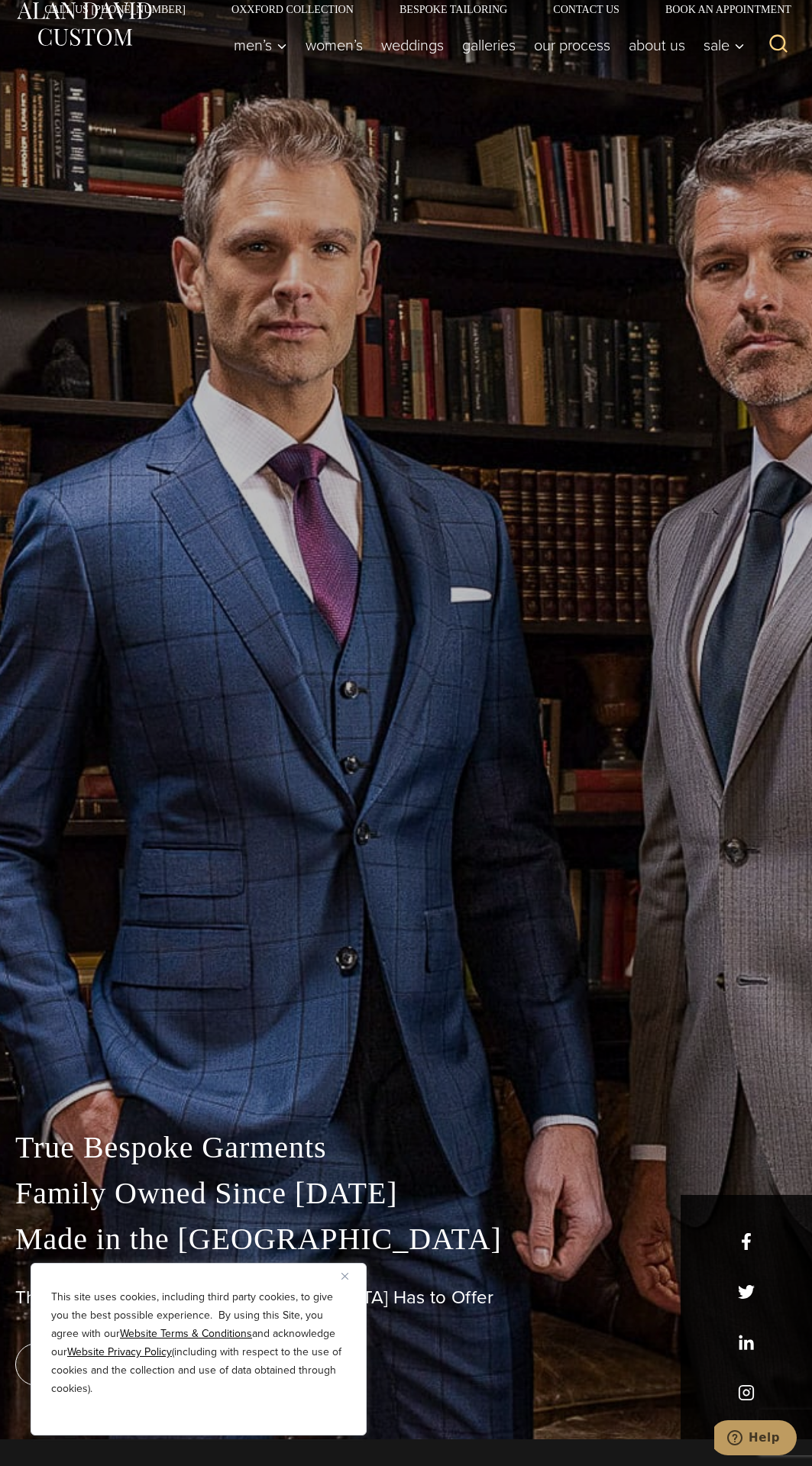
click at [610, 552] on div "True Bespoke Garments Family Owned Since [DATE] Made in [GEOGRAPHIC_DATA] The B…" at bounding box center [406, 705] width 812 height 1466
click at [523, 1001] on div "True Bespoke Garments Family Owned Since [DATE] Made in [GEOGRAPHIC_DATA] The B…" at bounding box center [406, 705] width 812 height 1466
click at [476, 989] on div "True Bespoke Garments Family Owned Since [DATE] Made in [GEOGRAPHIC_DATA] The B…" at bounding box center [406, 705] width 812 height 1466
click at [523, 1003] on div "True Bespoke Garments Family Owned Since [DATE] Made in [GEOGRAPHIC_DATA] The B…" at bounding box center [406, 705] width 812 height 1466
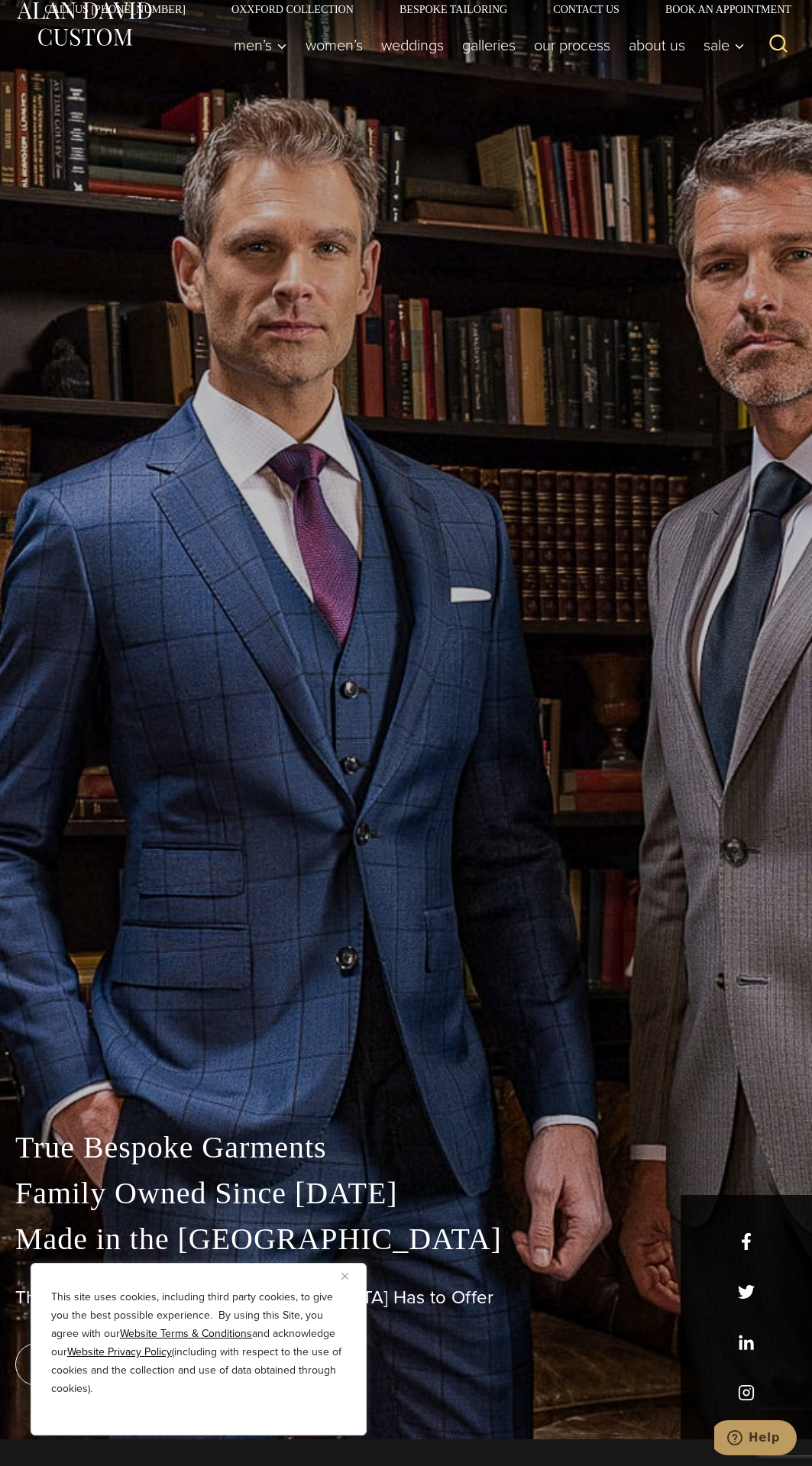
click at [499, 999] on div "True Bespoke Garments Family Owned Since [DATE] Made in [GEOGRAPHIC_DATA] The B…" at bounding box center [406, 705] width 812 height 1466
click at [510, 999] on div "True Bespoke Garments Family Owned Since [DATE] Made in [GEOGRAPHIC_DATA] The B…" at bounding box center [406, 705] width 812 height 1466
click at [523, 1003] on div "True Bespoke Garments Family Owned Since [DATE] Made in [GEOGRAPHIC_DATA] The B…" at bounding box center [406, 705] width 812 height 1466
click at [465, 982] on div "True Bespoke Garments Family Owned Since [DATE] Made in [GEOGRAPHIC_DATA] The B…" at bounding box center [406, 705] width 812 height 1466
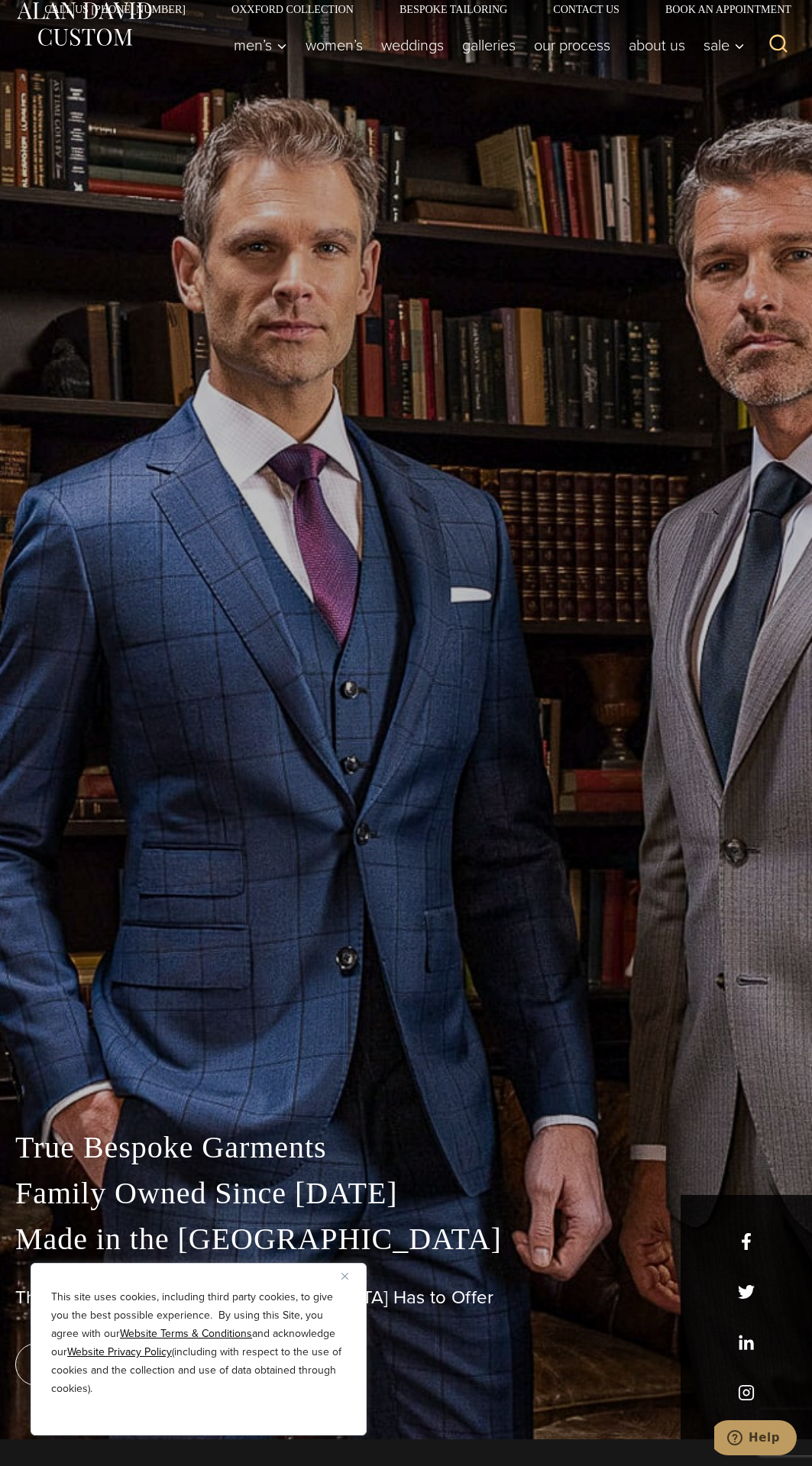
click at [532, 1006] on div "True Bespoke Garments Family Owned Since [DATE] Made in [GEOGRAPHIC_DATA] The B…" at bounding box center [406, 705] width 812 height 1466
click at [534, 1005] on div "True Bespoke Garments Family Owned Since [DATE] Made in [GEOGRAPHIC_DATA] The B…" at bounding box center [406, 705] width 812 height 1466
click at [464, 972] on div "True Bespoke Garments Family Owned Since [DATE] Made in [GEOGRAPHIC_DATA] The B…" at bounding box center [406, 705] width 812 height 1466
click at [484, 980] on div "True Bespoke Garments Family Owned Since [DATE] Made in [GEOGRAPHIC_DATA] The B…" at bounding box center [406, 705] width 812 height 1466
click at [374, 973] on div "True Bespoke Garments Family Owned Since [DATE] Made in [GEOGRAPHIC_DATA] The B…" at bounding box center [406, 705] width 812 height 1466
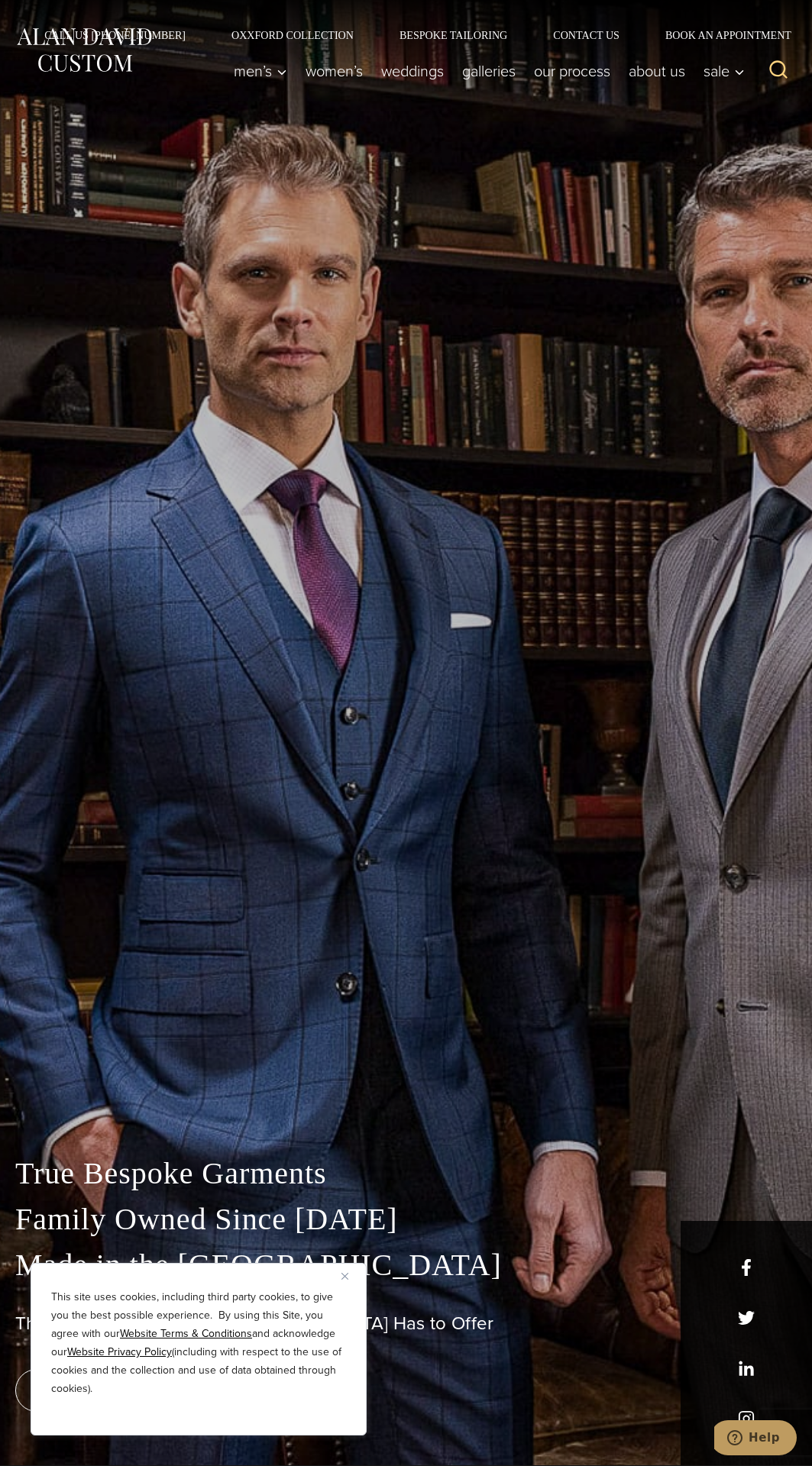
scroll to position [2, 0]
click at [663, 1023] on div "True Bespoke Garments Family Owned Since [DATE] Made in [GEOGRAPHIC_DATA] The B…" at bounding box center [406, 731] width 812 height 1466
click at [656, 1022] on div "True Bespoke Garments Family Owned Since [DATE] Made in [GEOGRAPHIC_DATA] The B…" at bounding box center [406, 731] width 812 height 1466
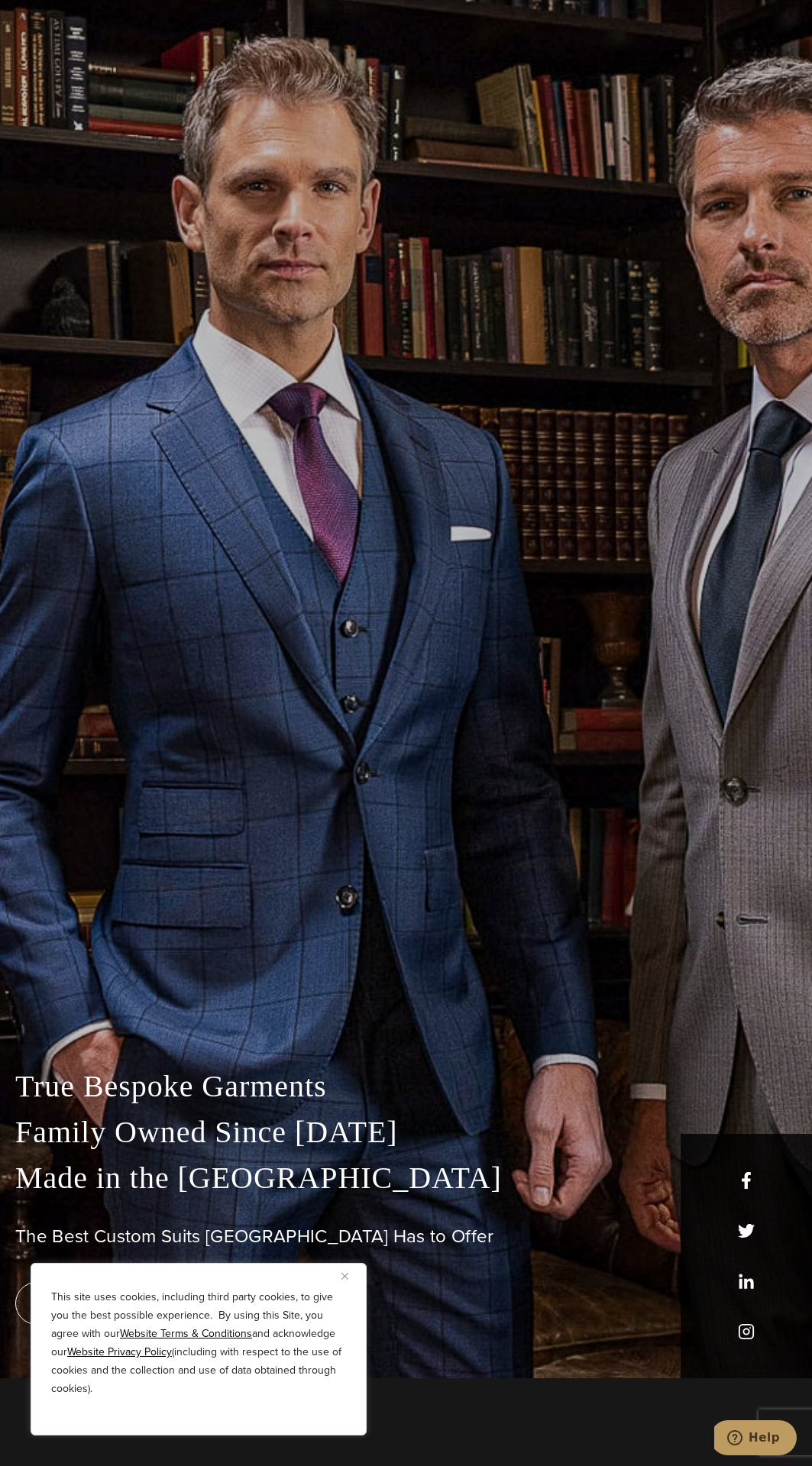
scroll to position [98, 0]
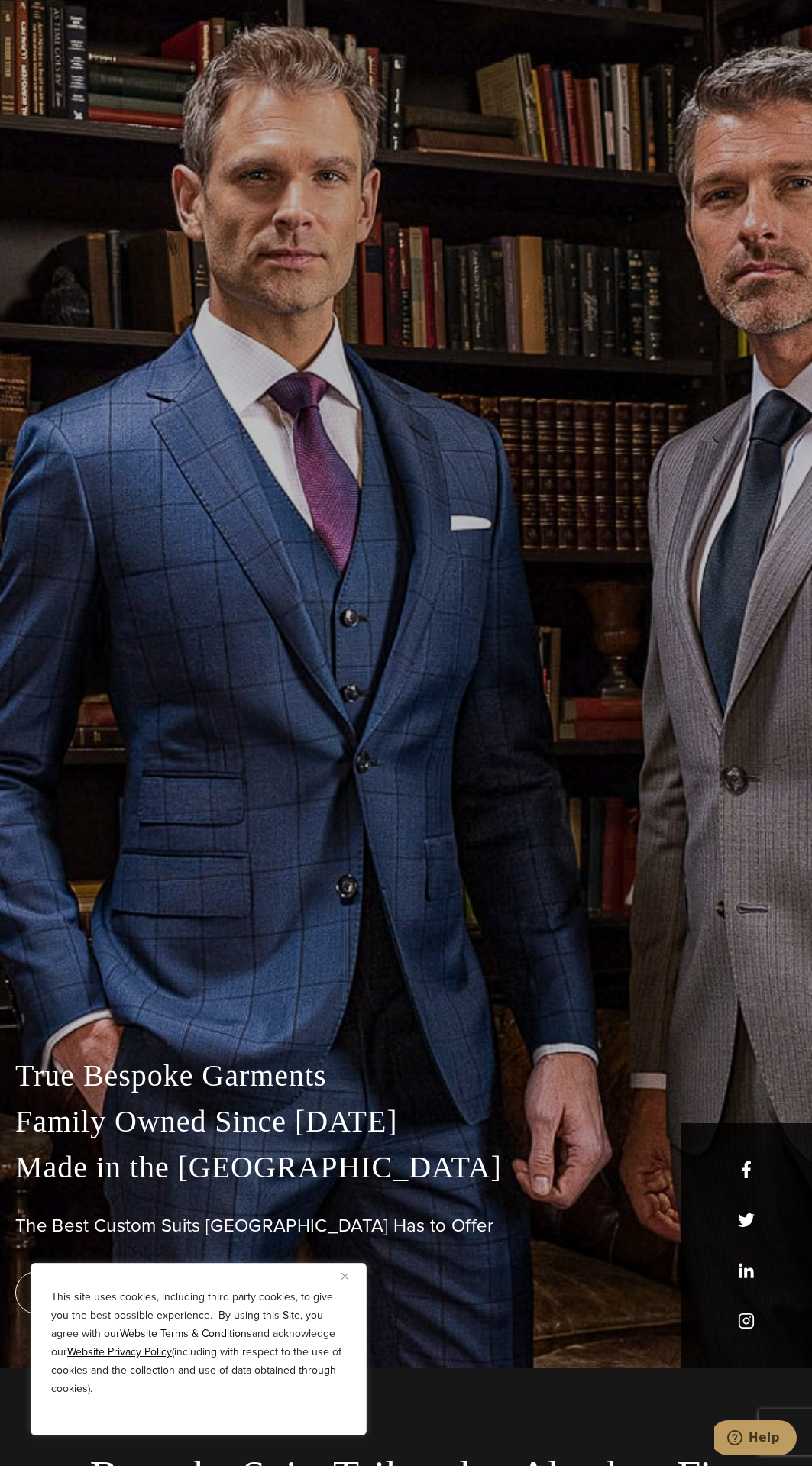
click at [220, 968] on div "True Bespoke Garments Family Owned Since [DATE] Made in [GEOGRAPHIC_DATA] The B…" at bounding box center [406, 634] width 812 height 1466
click at [556, 541] on div "True Bespoke Garments Family Owned Since [DATE] Made in [GEOGRAPHIC_DATA] The B…" at bounding box center [406, 634] width 812 height 1466
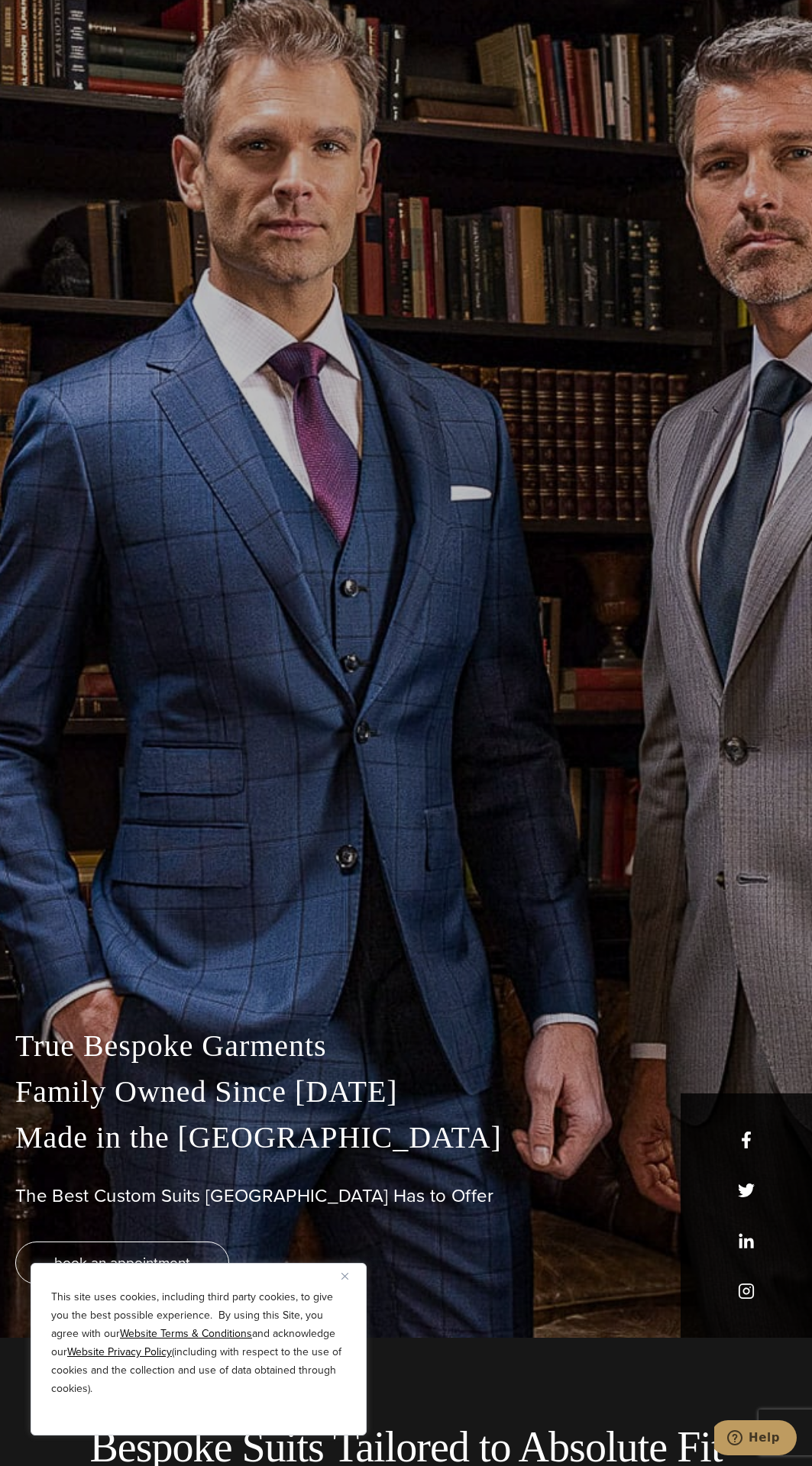
scroll to position [130, 0]
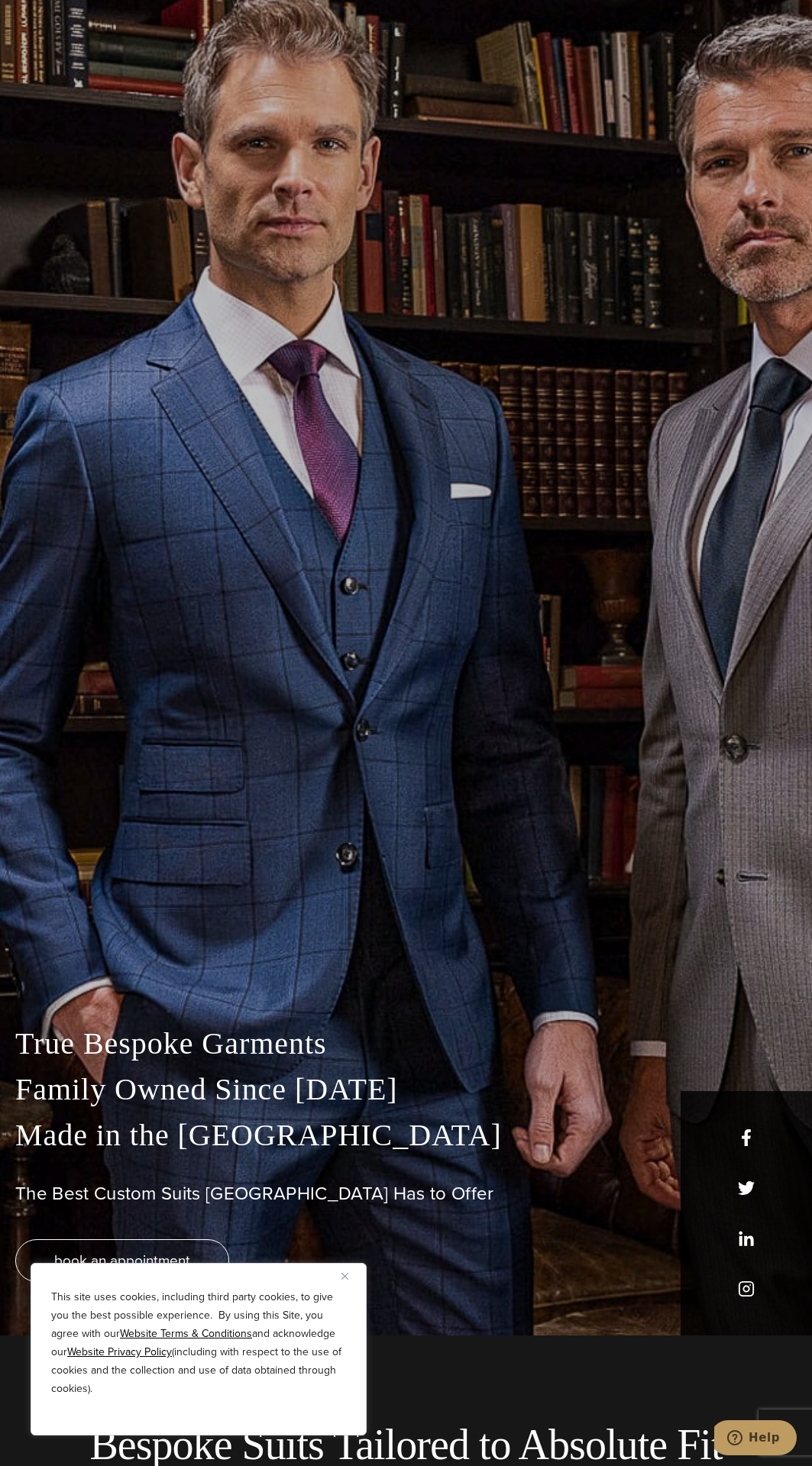
click at [697, 542] on div "True Bespoke Garments Family Owned Since [DATE] Made in [GEOGRAPHIC_DATA] The B…" at bounding box center [406, 602] width 812 height 1466
click at [159, 1011] on div "True Bespoke Garments Family Owned Since [DATE] Made in [GEOGRAPHIC_DATA] The B…" at bounding box center [406, 1139] width 812 height 391
click at [320, 983] on div "True Bespoke Garments Family Owned Since [DATE] Made in [GEOGRAPHIC_DATA] The B…" at bounding box center [406, 1139] width 812 height 391
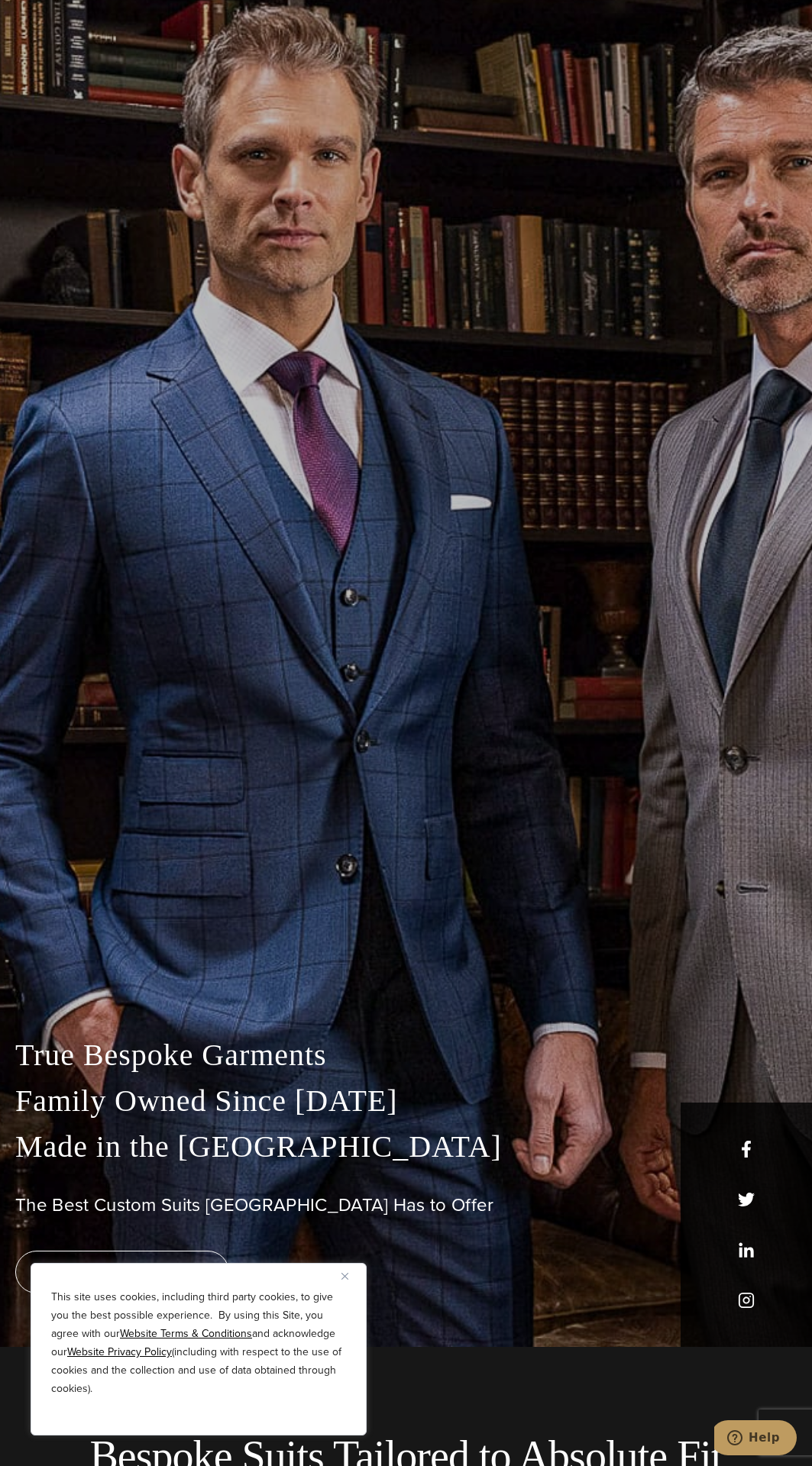
scroll to position [126, 0]
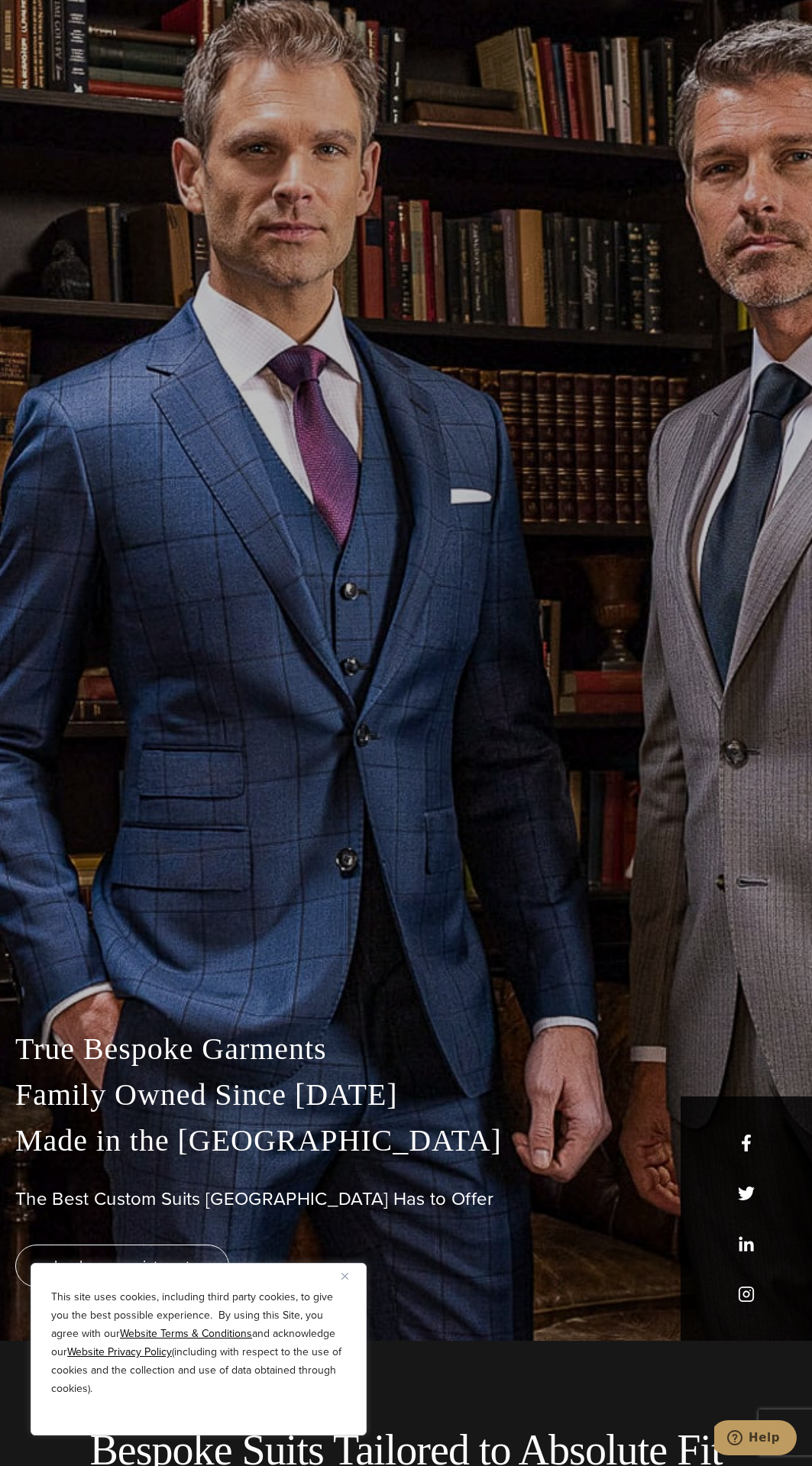
click at [303, 967] on div "True Bespoke Garments Family Owned Since [DATE] Made in [GEOGRAPHIC_DATA] The B…" at bounding box center [406, 1145] width 812 height 391
click at [300, 967] on div "True Bespoke Garments Family Owned Since [DATE] Made in [GEOGRAPHIC_DATA] The B…" at bounding box center [406, 1145] width 812 height 391
click at [155, 990] on div "True Bespoke Garments Family Owned Since [DATE] Made in [GEOGRAPHIC_DATA] The B…" at bounding box center [406, 1145] width 812 height 391
click at [280, 1014] on div "True Bespoke Garments Family Owned Since [DATE] Made in [GEOGRAPHIC_DATA] The B…" at bounding box center [406, 1145] width 812 height 391
click at [197, 968] on div "True Bespoke Garments Family Owned Since [DATE] Made in [GEOGRAPHIC_DATA] The B…" at bounding box center [406, 1145] width 812 height 391
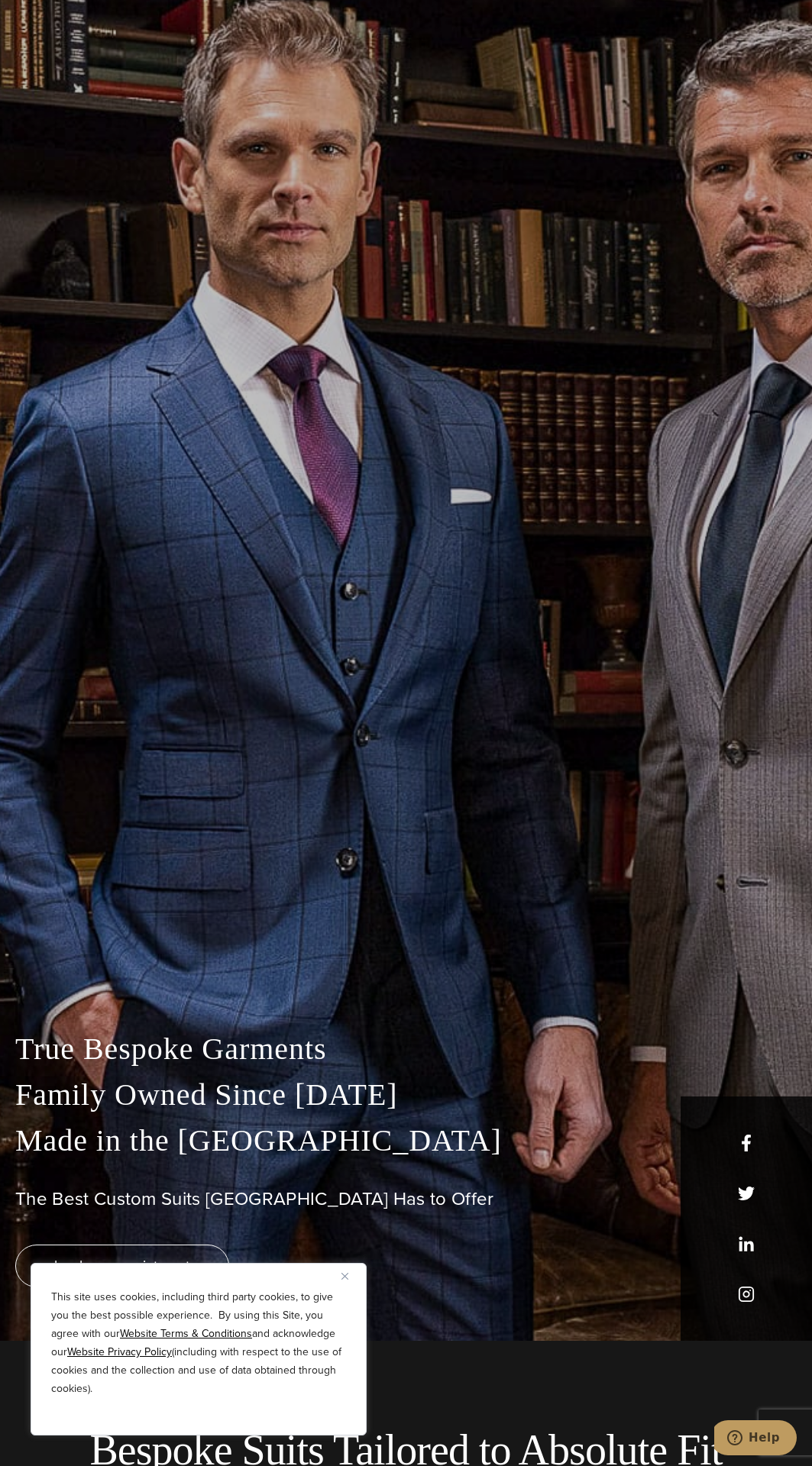
click at [639, 540] on div "True Bespoke Garments Family Owned Since [DATE] Made in [GEOGRAPHIC_DATA] The B…" at bounding box center [406, 607] width 812 height 1466
click at [638, 541] on div "True Bespoke Garments Family Owned Since [DATE] Made in [GEOGRAPHIC_DATA] The B…" at bounding box center [406, 607] width 812 height 1466
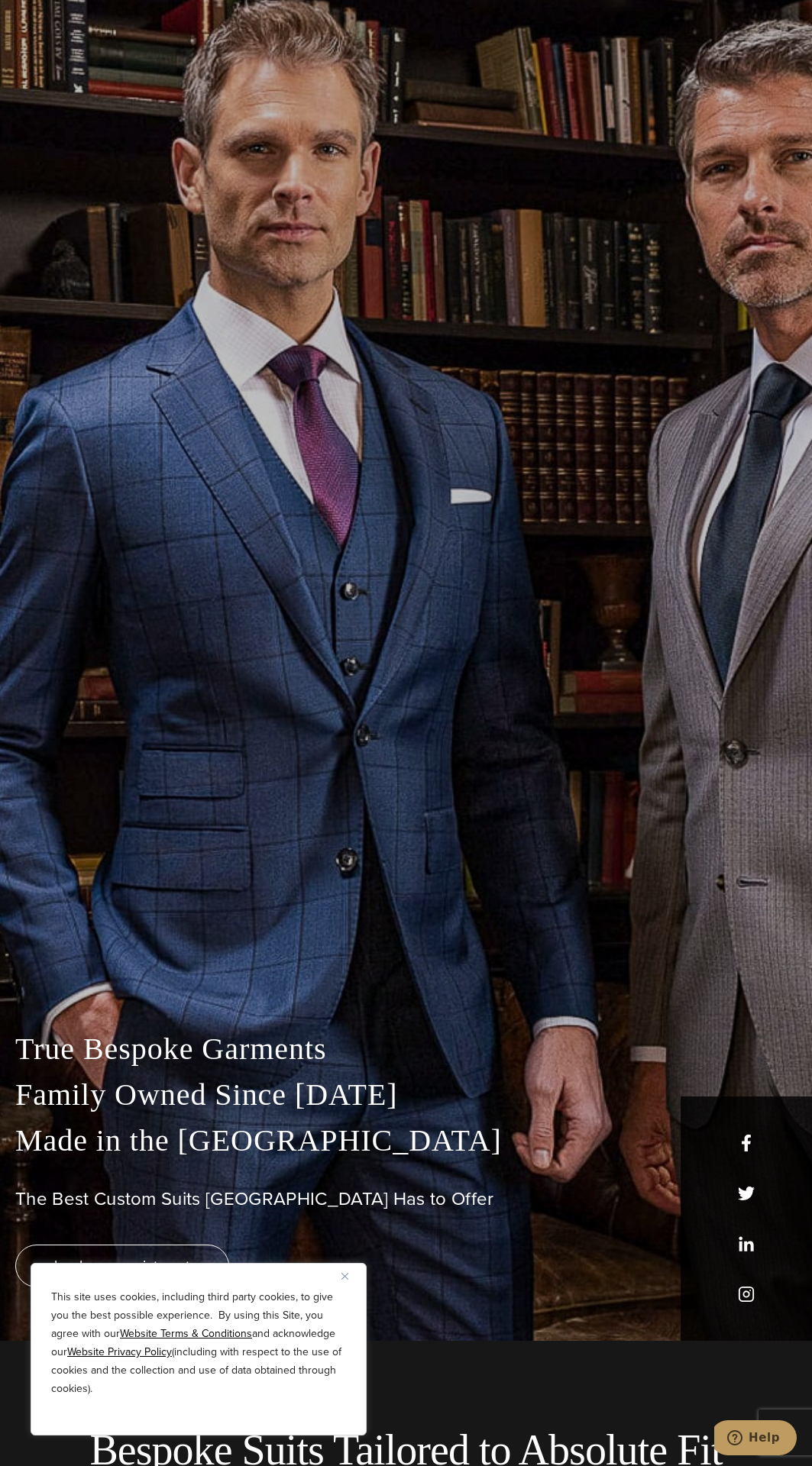
click at [638, 541] on div "True Bespoke Garments Family Owned Since [DATE] Made in [GEOGRAPHIC_DATA] The B…" at bounding box center [406, 607] width 812 height 1466
click at [638, 542] on div "True Bespoke Garments Family Owned Since [DATE] Made in [GEOGRAPHIC_DATA] The B…" at bounding box center [406, 607] width 812 height 1466
click at [649, 550] on div "True Bespoke Garments Family Owned Since [DATE] Made in [GEOGRAPHIC_DATA] The B…" at bounding box center [406, 607] width 812 height 1466
click at [649, 551] on div "True Bespoke Garments Family Owned Since [DATE] Made in [GEOGRAPHIC_DATA] The B…" at bounding box center [406, 607] width 812 height 1466
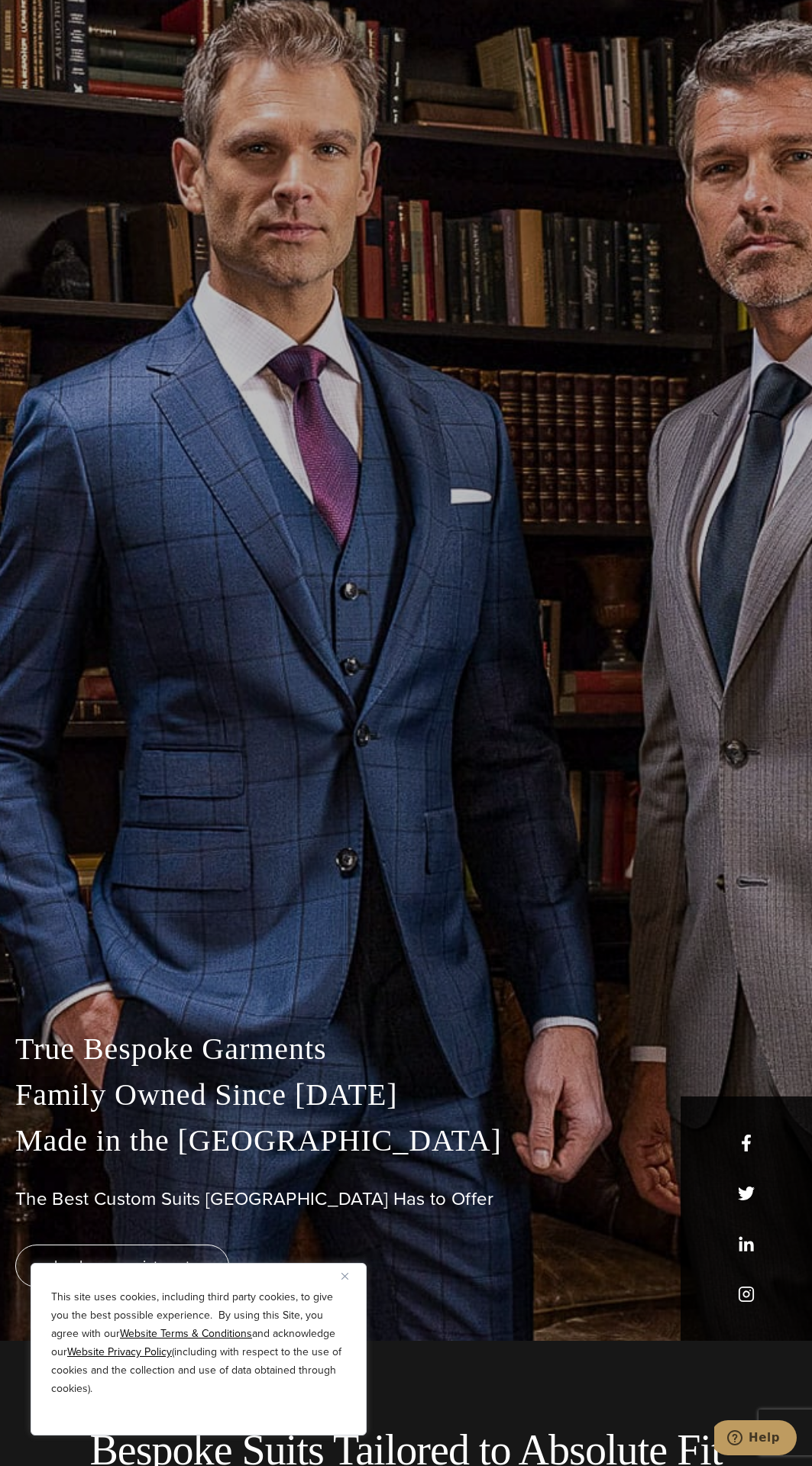
click at [649, 551] on div "True Bespoke Garments Family Owned Since [DATE] Made in [GEOGRAPHIC_DATA] The B…" at bounding box center [406, 607] width 812 height 1466
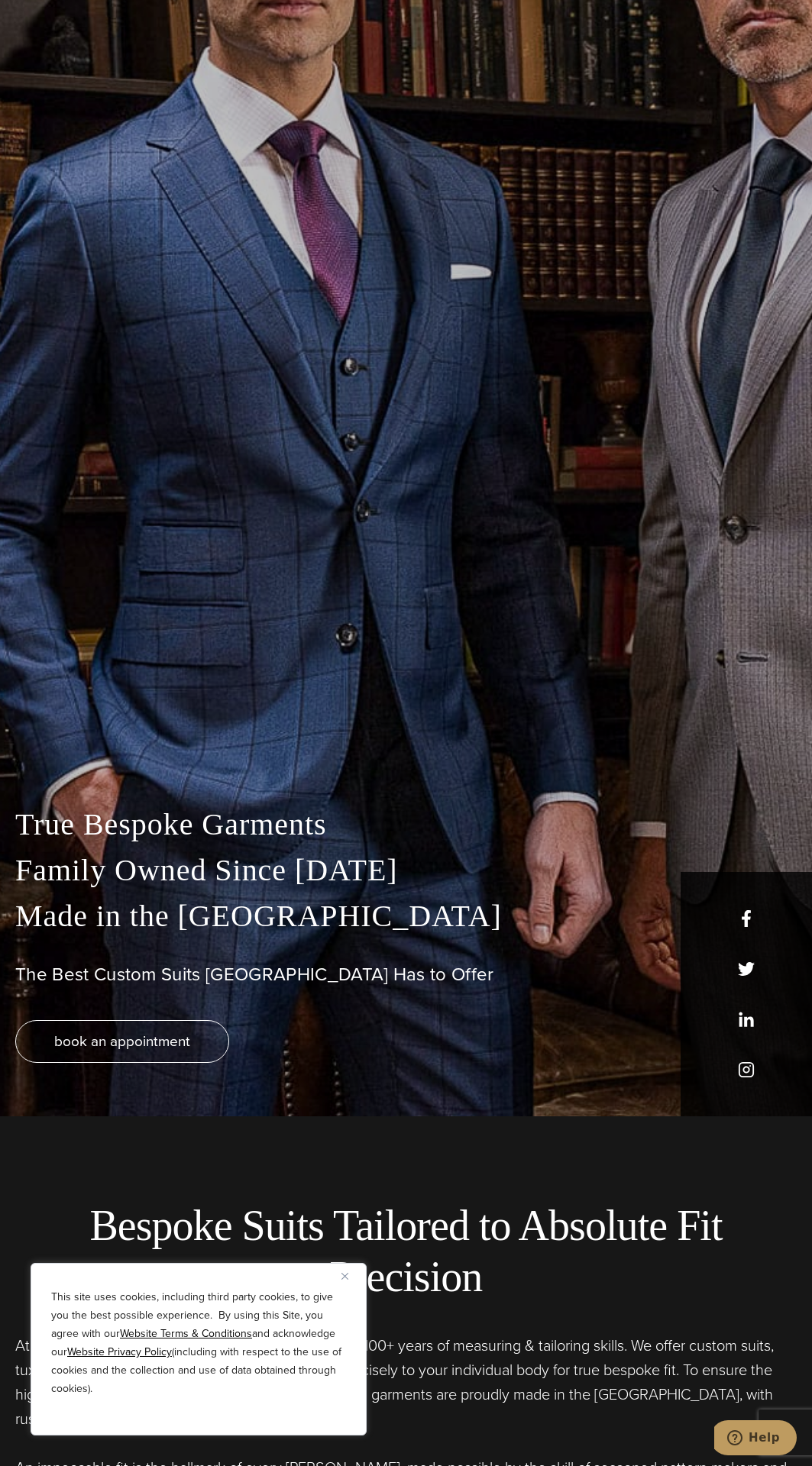
scroll to position [351, 0]
click at [198, 1007] on div "True Bespoke Garments Family Owned Since [DATE] Made in [GEOGRAPHIC_DATA] The B…" at bounding box center [406, 957] width 812 height 315
click at [331, 986] on div "True Bespoke Garments Family Owned Since [DATE] Made in [GEOGRAPHIC_DATA] The B…" at bounding box center [406, 957] width 812 height 315
click at [341, 993] on div "True Bespoke Garments Family Owned Since [DATE] Made in [GEOGRAPHIC_DATA] The B…" at bounding box center [406, 957] width 812 height 315
click at [232, 985] on h1 "The Best Custom Suits [GEOGRAPHIC_DATA] Has to Offer" at bounding box center [406, 973] width 781 height 22
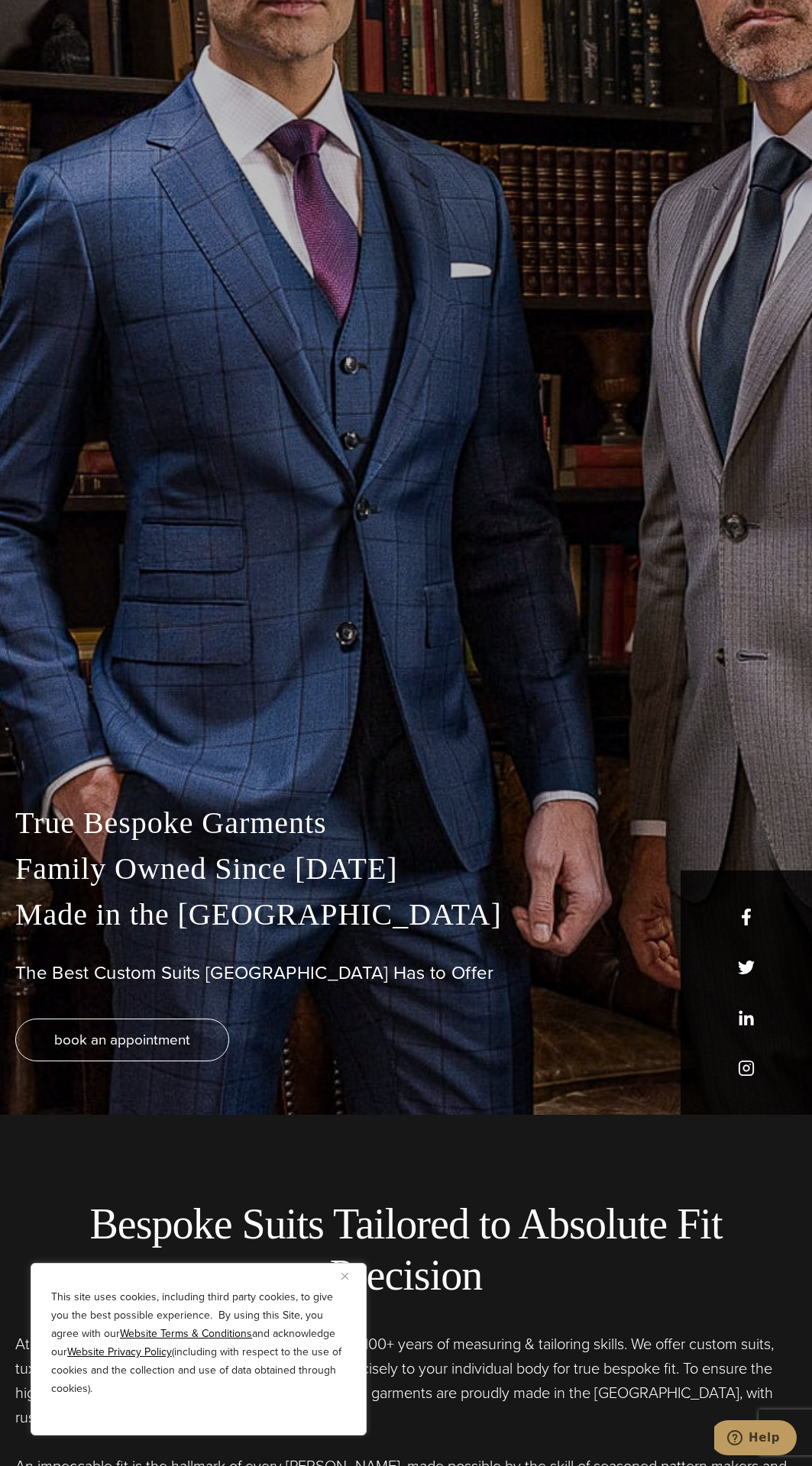
click at [232, 983] on h1 "The Best Custom Suits [GEOGRAPHIC_DATA] Has to Offer" at bounding box center [406, 973] width 781 height 22
click at [320, 994] on div "True Bespoke Garments Family Owned Since [DATE] Made in [GEOGRAPHIC_DATA] The B…" at bounding box center [406, 957] width 812 height 315
click at [346, 994] on div "True Bespoke Garments Family Owned Since [DATE] Made in [GEOGRAPHIC_DATA] The B…" at bounding box center [406, 957] width 812 height 315
click at [329, 997] on div "True Bespoke Garments Family Owned Since [DATE] Made in [GEOGRAPHIC_DATA] The B…" at bounding box center [406, 957] width 812 height 315
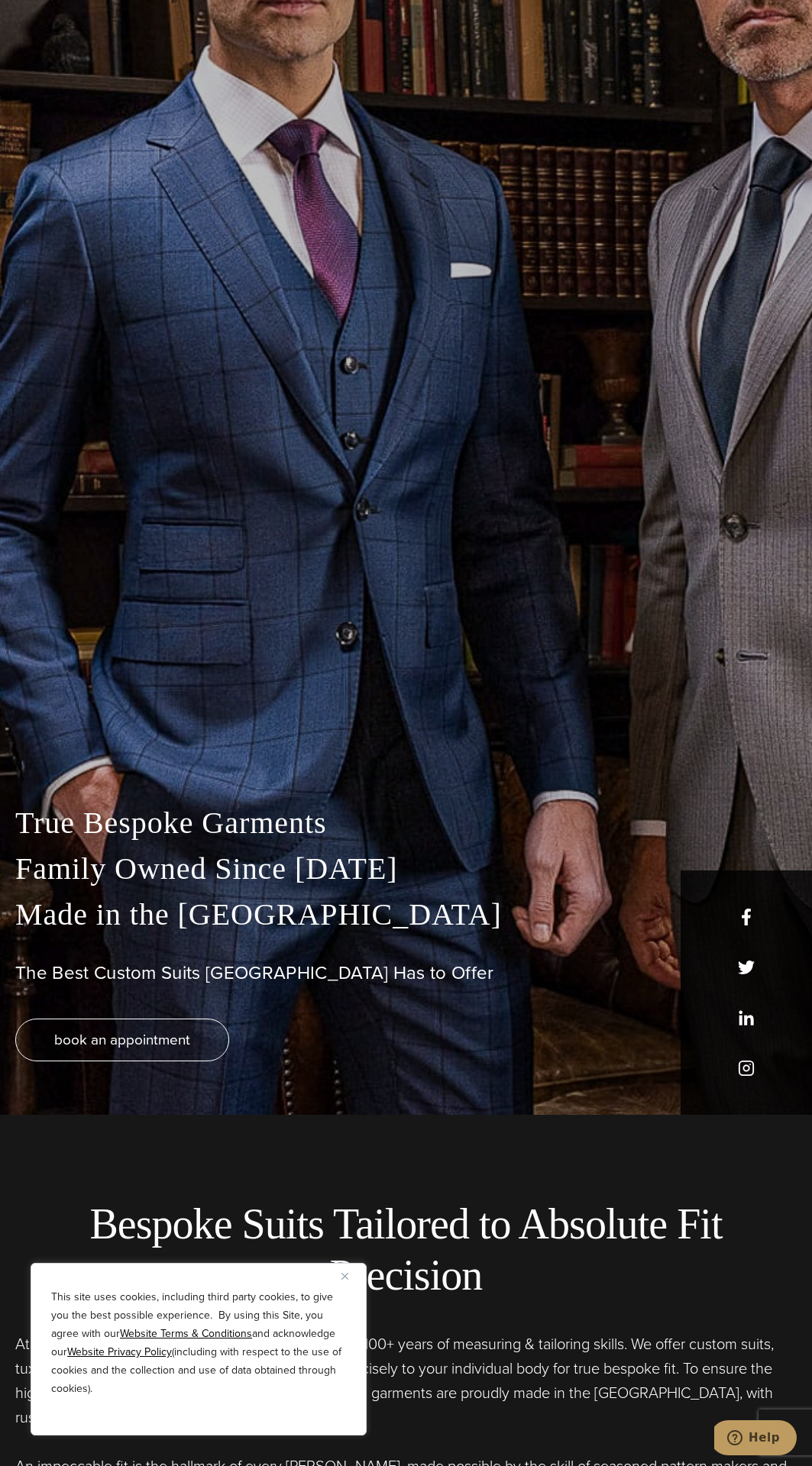
click at [330, 996] on div "True Bespoke Garments Family Owned Since [DATE] Made in [GEOGRAPHIC_DATA] The B…" at bounding box center [406, 957] width 812 height 315
click at [329, 995] on div "True Bespoke Garments Family Owned Since [DATE] Made in [GEOGRAPHIC_DATA] The B…" at bounding box center [406, 957] width 812 height 315
click at [252, 996] on div "True Bespoke Garments Family Owned Since [DATE] Made in [GEOGRAPHIC_DATA] The B…" at bounding box center [406, 957] width 812 height 315
click at [560, 970] on h1 "The Best Custom Suits [GEOGRAPHIC_DATA] Has to Offer" at bounding box center [406, 973] width 781 height 22
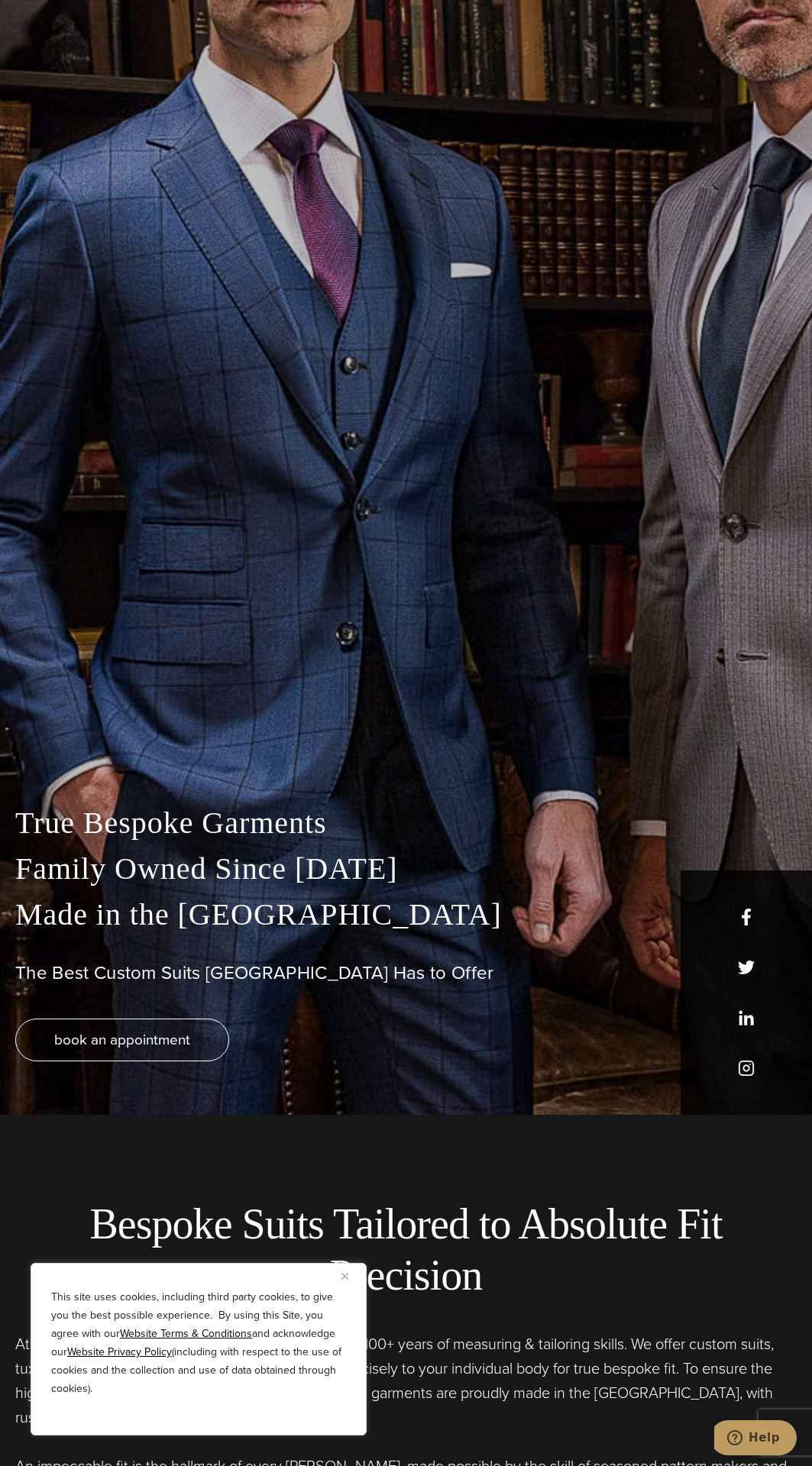
click at [512, 975] on h1 "The Best Custom Suits [GEOGRAPHIC_DATA] Has to Offer" at bounding box center [406, 973] width 781 height 22
click at [652, 1043] on div "book an appointment" at bounding box center [406, 1041] width 781 height 43
click at [614, 988] on div "True Bespoke Garments Family Owned Since [DATE] Made in [GEOGRAPHIC_DATA] The B…" at bounding box center [406, 957] width 812 height 315
click at [618, 1016] on div "True Bespoke Garments Family Owned Since [DATE] Made in [GEOGRAPHIC_DATA] The B…" at bounding box center [406, 957] width 812 height 315
click at [663, 1018] on div "True Bespoke Garments Family Owned Since [DATE] Made in [GEOGRAPHIC_DATA] The B…" at bounding box center [406, 957] width 812 height 315
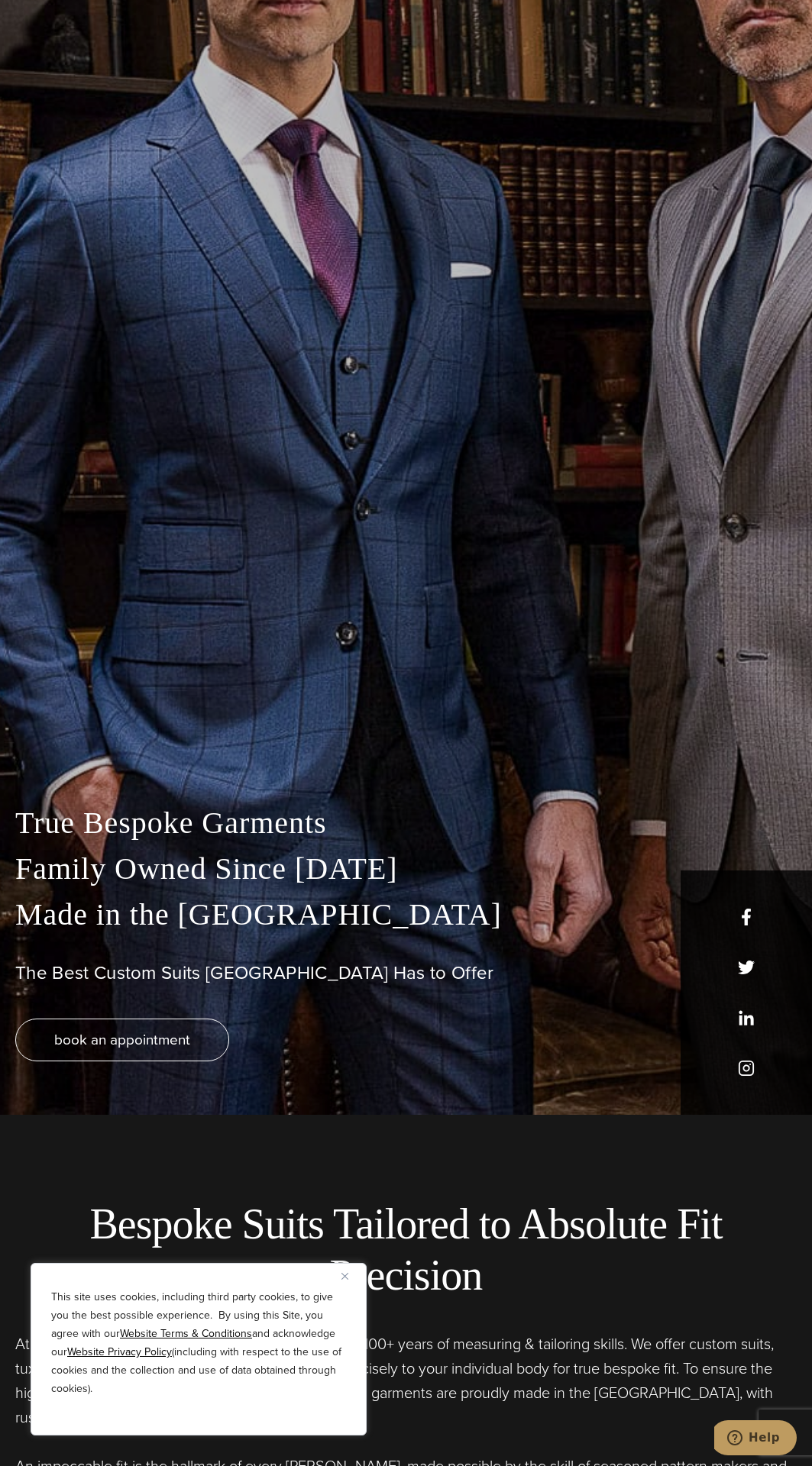
click at [615, 1017] on div "True Bespoke Garments Family Owned Since [DATE] Made in [GEOGRAPHIC_DATA] The B…" at bounding box center [406, 957] width 812 height 315
click at [673, 1011] on div "True Bespoke Garments Family Owned Since [DATE] Made in [GEOGRAPHIC_DATA] The B…" at bounding box center [406, 957] width 812 height 315
click at [687, 1002] on div "True Bespoke Garments Family Owned Since [DATE] Made in [GEOGRAPHIC_DATA] The B…" at bounding box center [406, 957] width 812 height 315
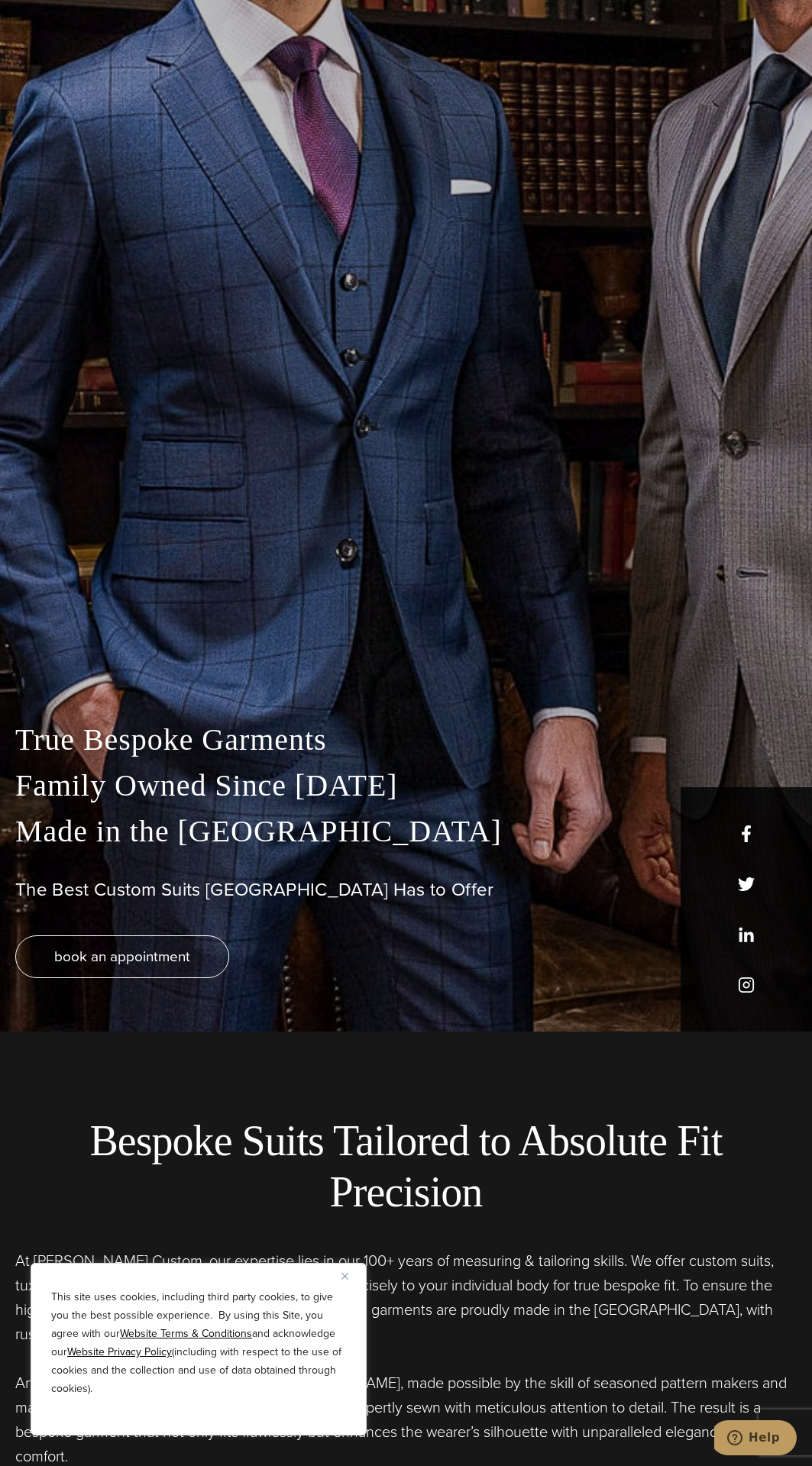
click at [604, 1020] on div "True Bespoke Garments Family Owned Since [DATE] Made in [GEOGRAPHIC_DATA] The B…" at bounding box center [406, 875] width 812 height 315
click at [685, 1003] on div "True Bespoke Garments Family Owned Since [DATE] Made in [GEOGRAPHIC_DATA] The B…" at bounding box center [406, 875] width 812 height 315
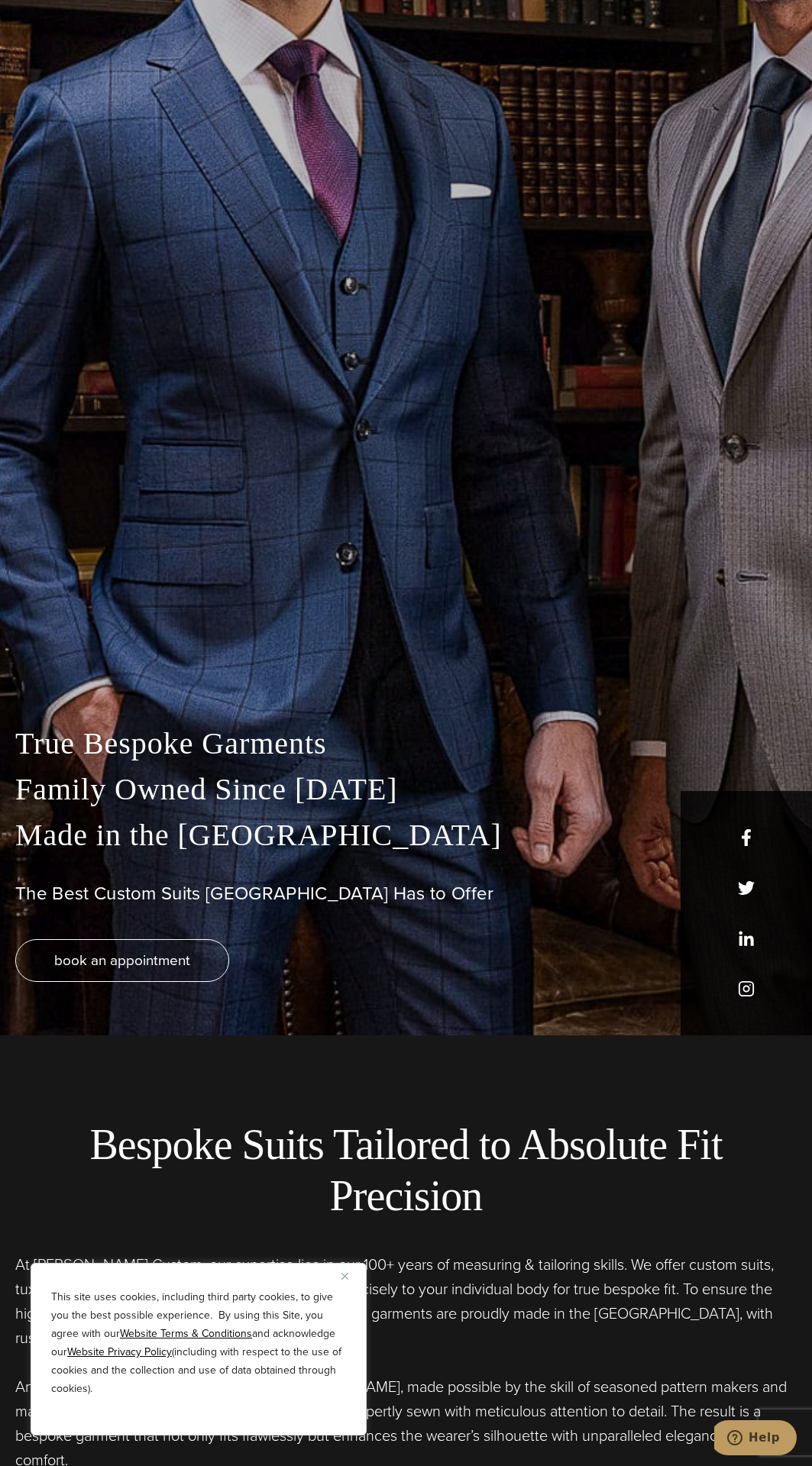
scroll to position [425, 0]
